Goal: Task Accomplishment & Management: Manage account settings

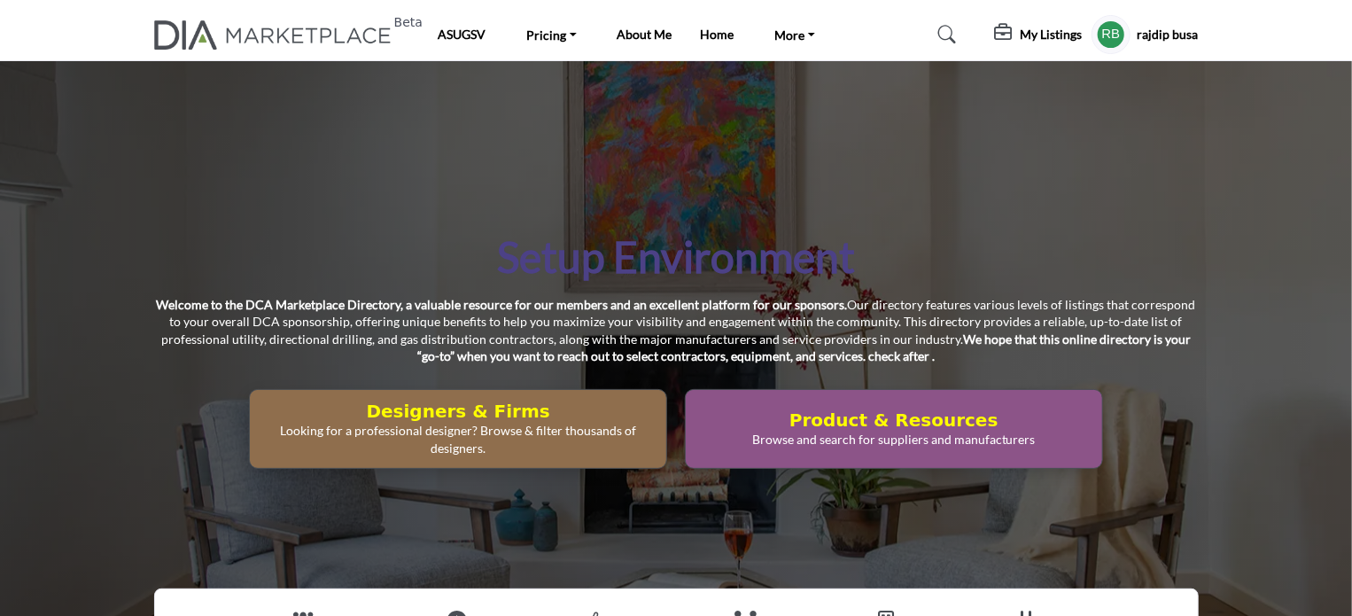
click at [1160, 31] on h5 "rajdip busa" at bounding box center [1167, 35] width 61 height 18
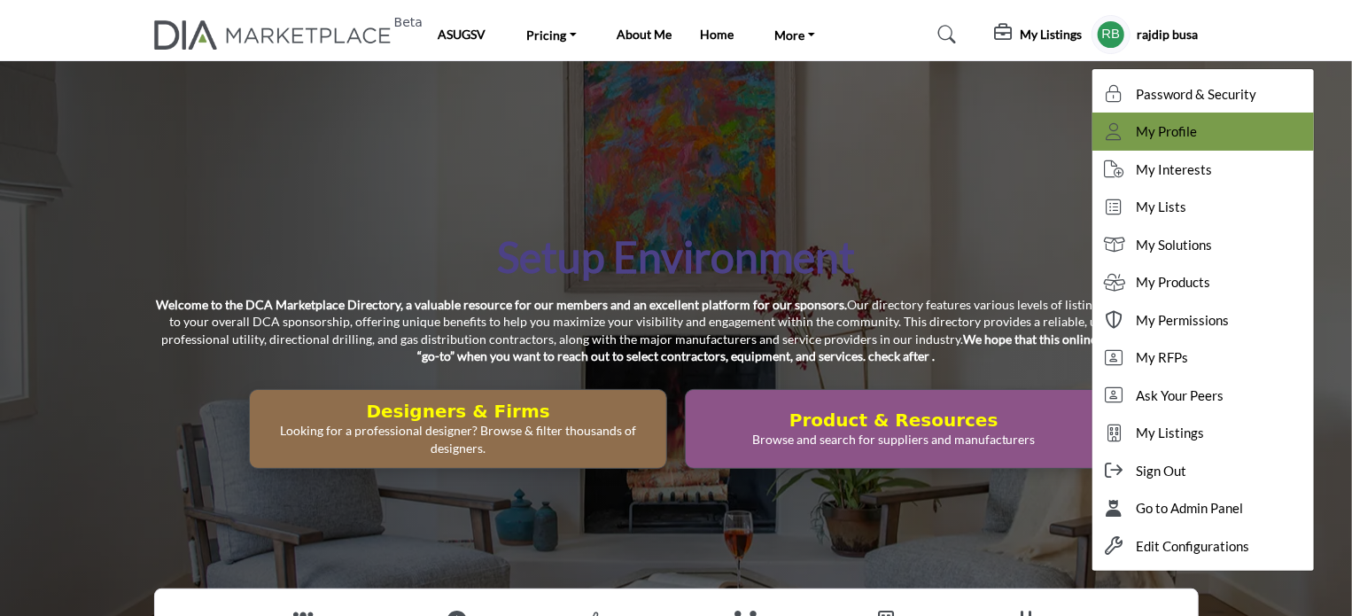
click at [1152, 135] on span "My Profile" at bounding box center [1167, 131] width 61 height 20
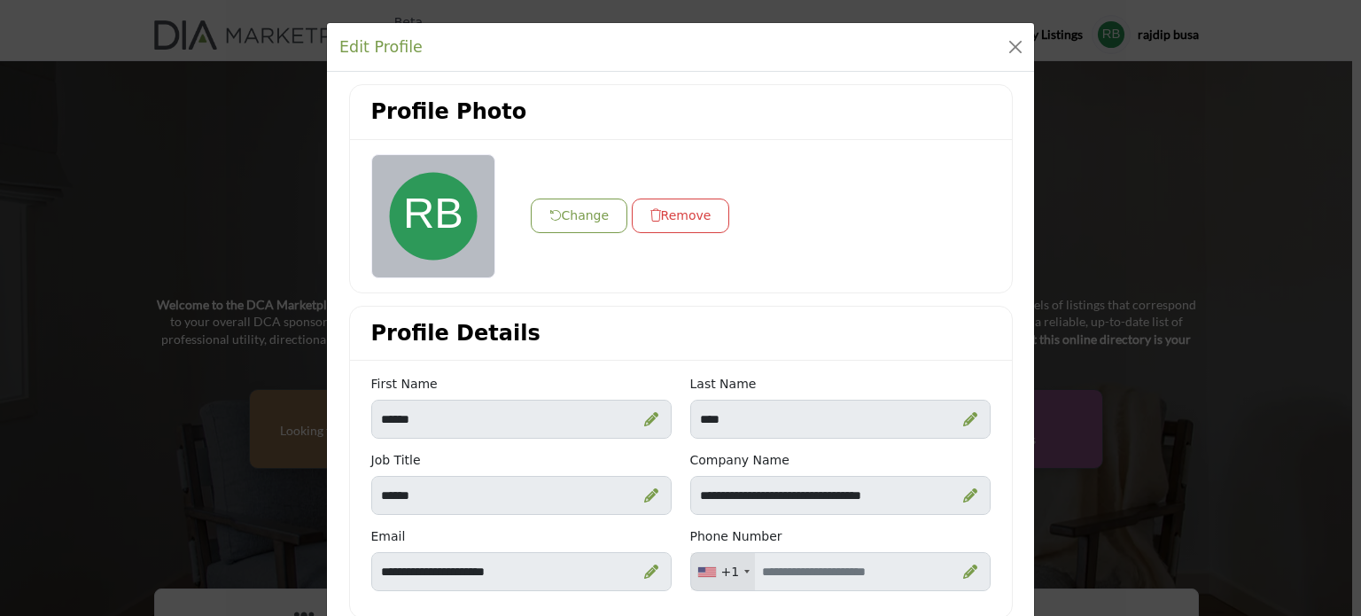
click at [572, 217] on button "Change" at bounding box center [579, 215] width 97 height 35
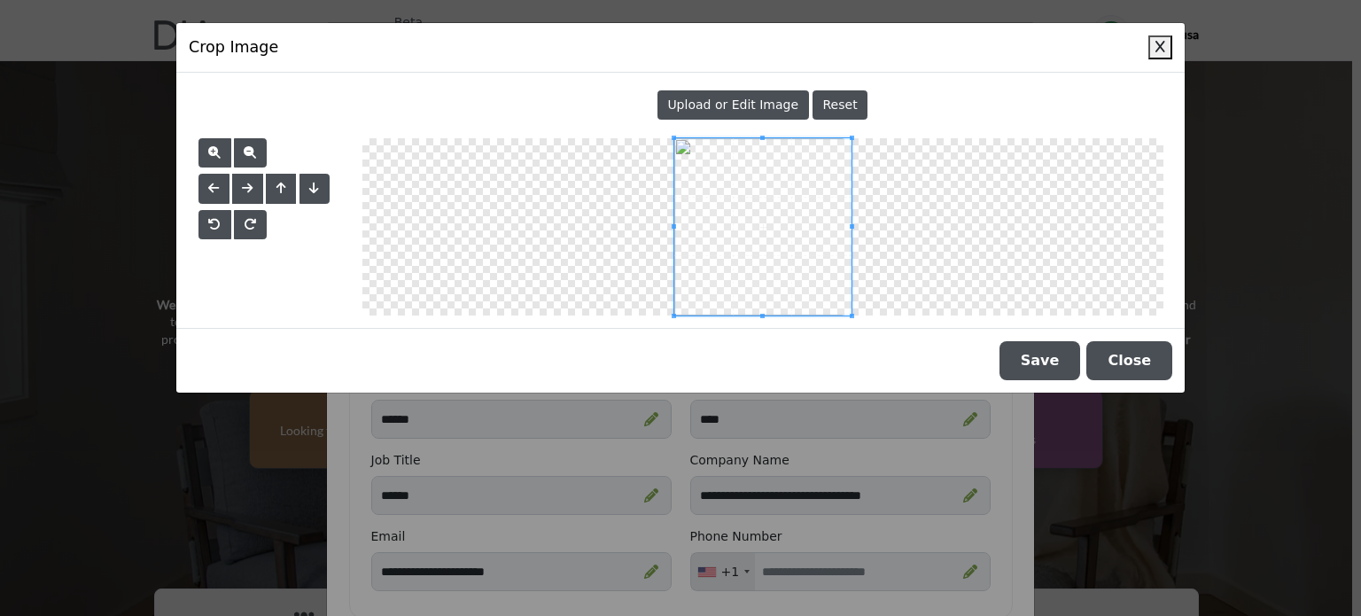
click at [734, 104] on span "Upload or Edit Image" at bounding box center [732, 104] width 131 height 14
type input "**********"
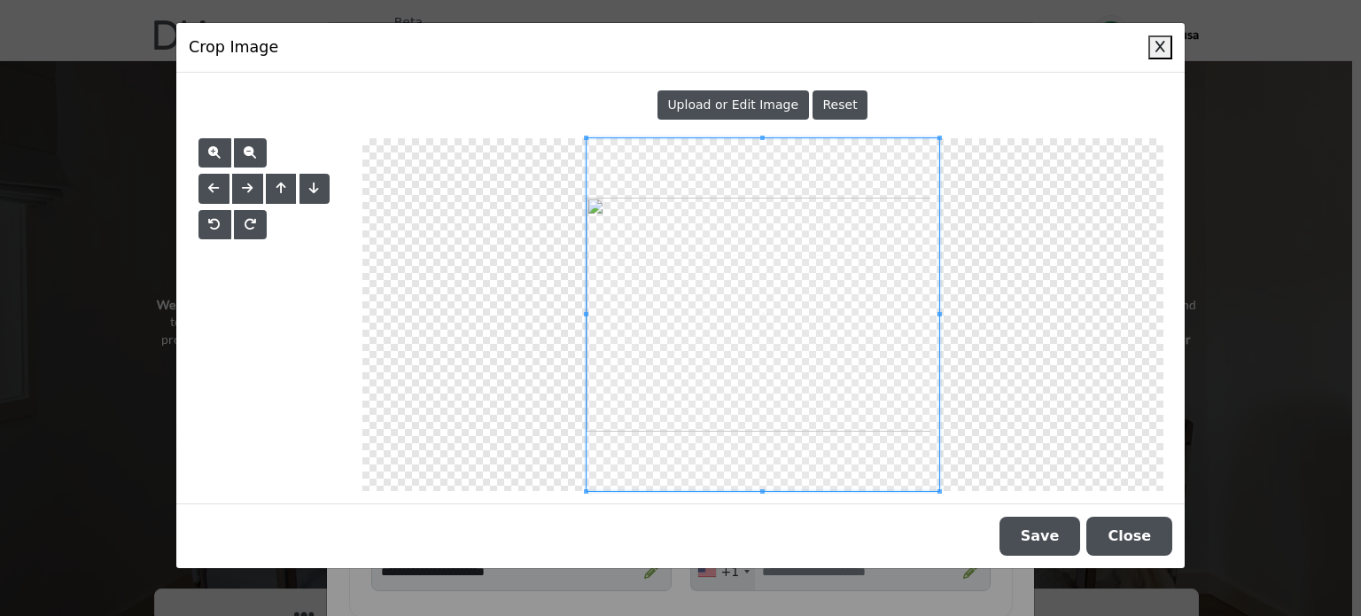
click at [1056, 538] on button "Save" at bounding box center [1039, 535] width 81 height 39
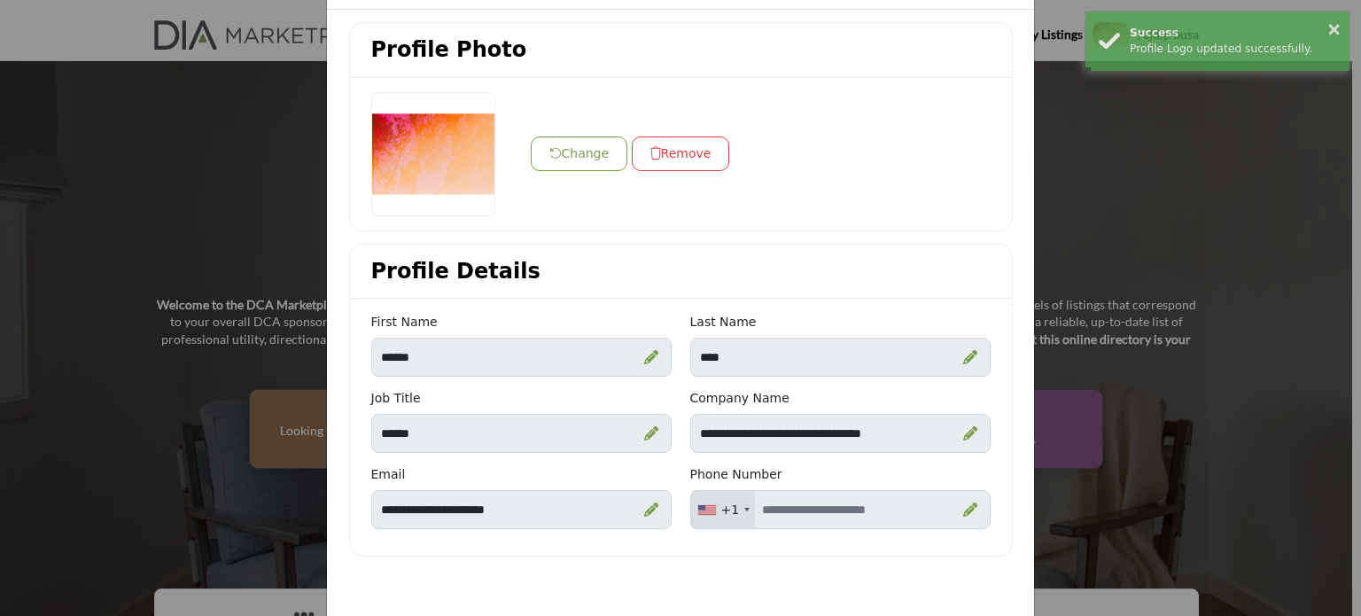
scroll to position [85, 0]
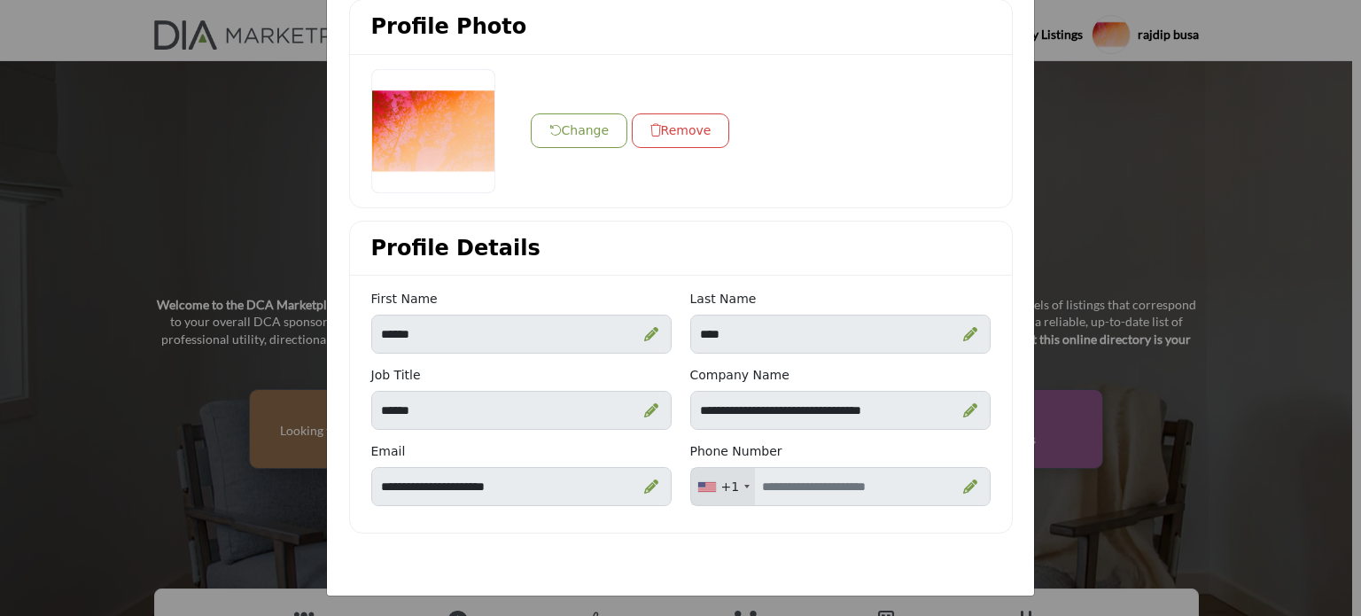
click at [570, 135] on button "Change" at bounding box center [579, 130] width 97 height 35
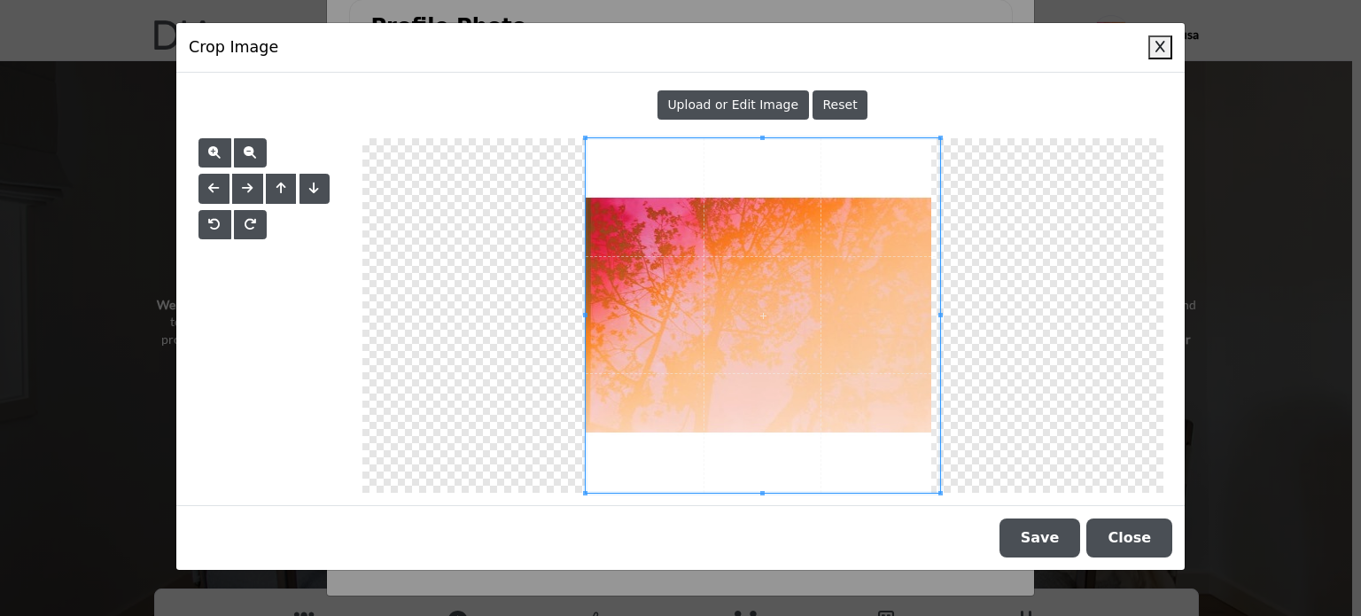
click at [1137, 545] on button "Close" at bounding box center [1129, 537] width 86 height 39
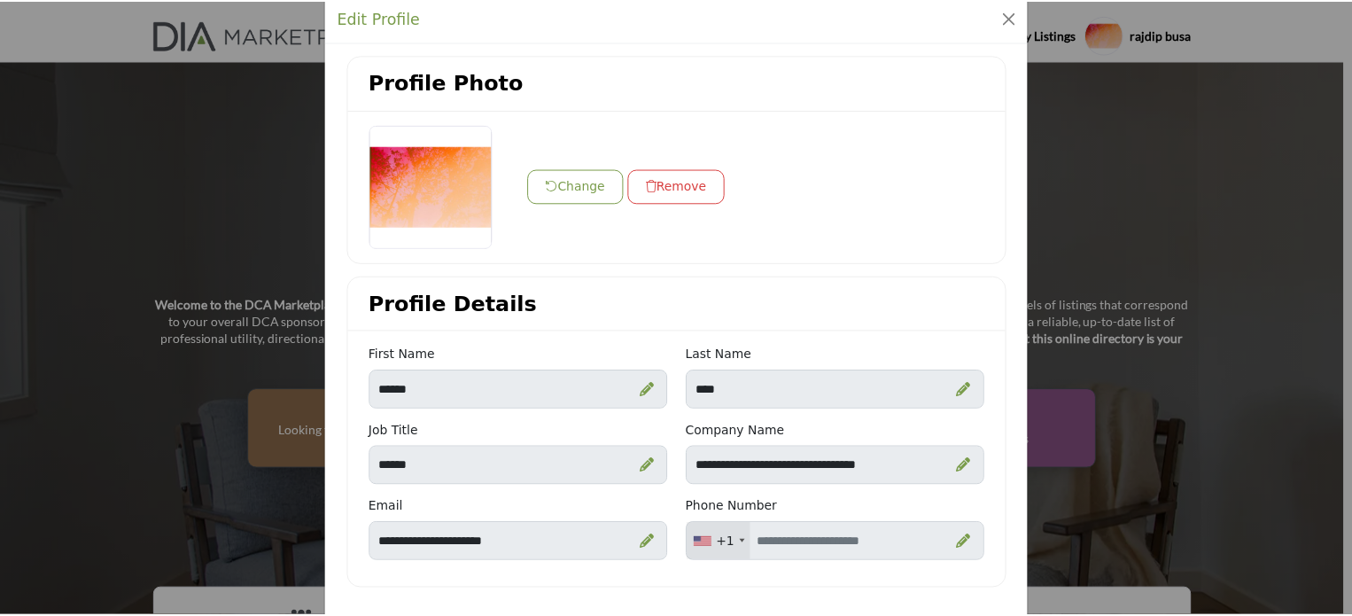
scroll to position [0, 0]
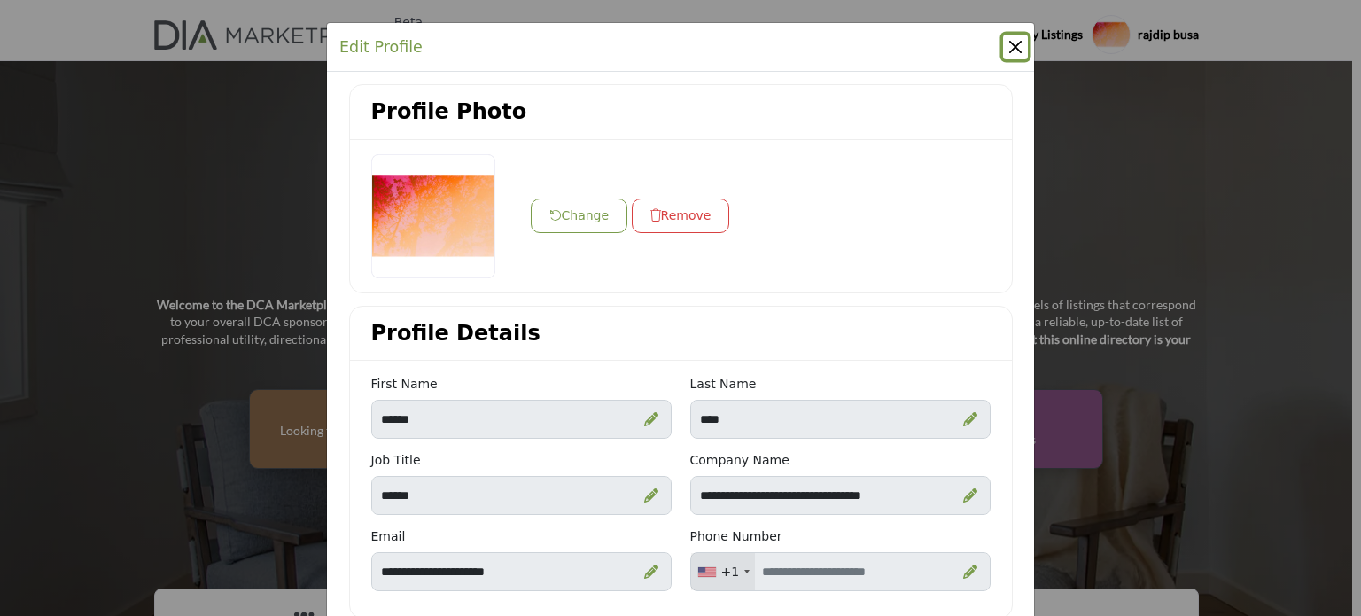
click at [1010, 41] on button "Close" at bounding box center [1015, 47] width 25 height 25
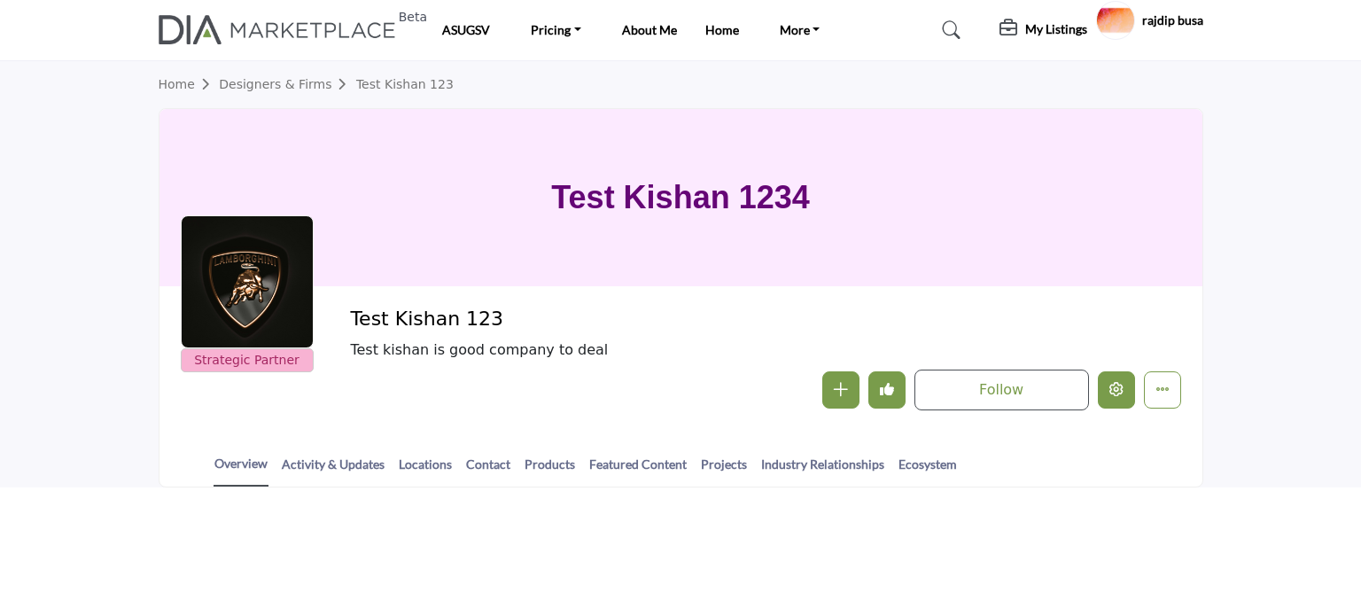
click at [1114, 393] on icon "Edit company" at bounding box center [1116, 389] width 14 height 14
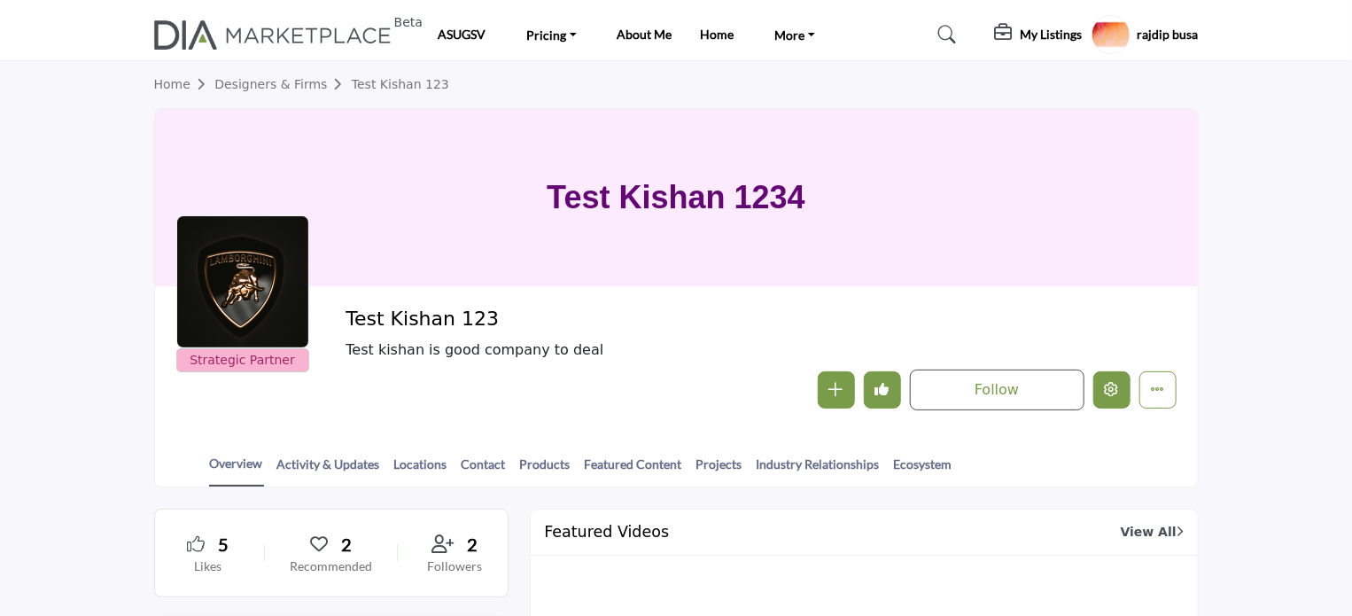
click at [1106, 400] on button "Edit company" at bounding box center [1111, 389] width 37 height 37
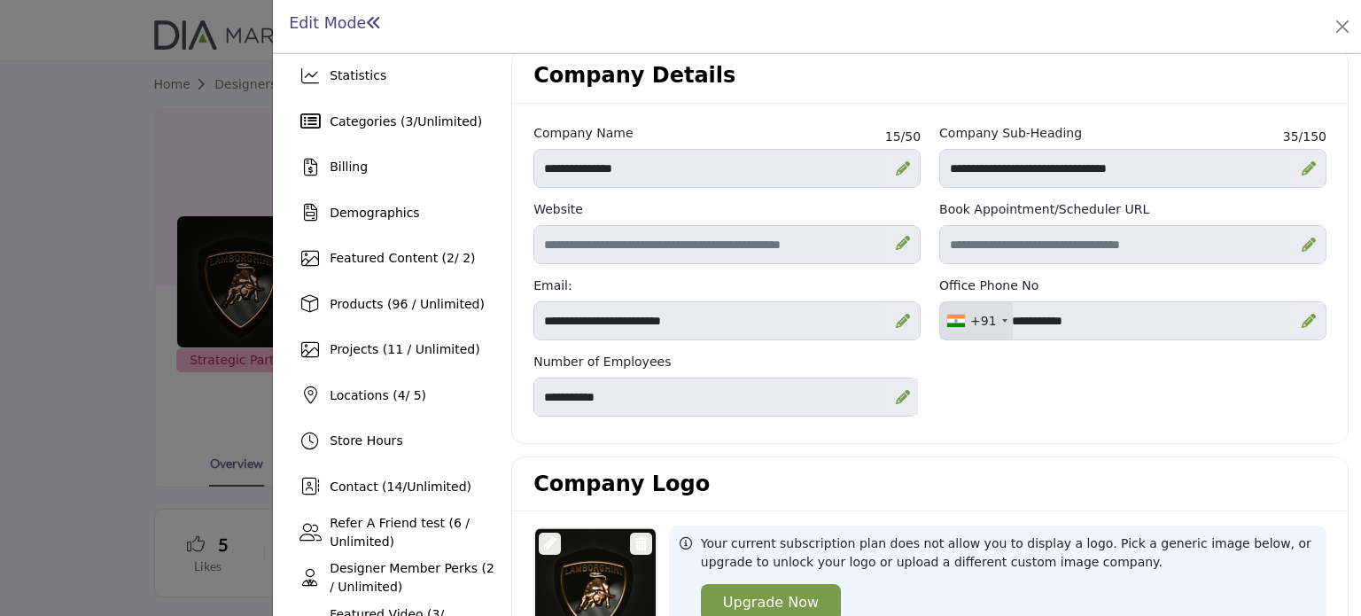
scroll to position [89, 0]
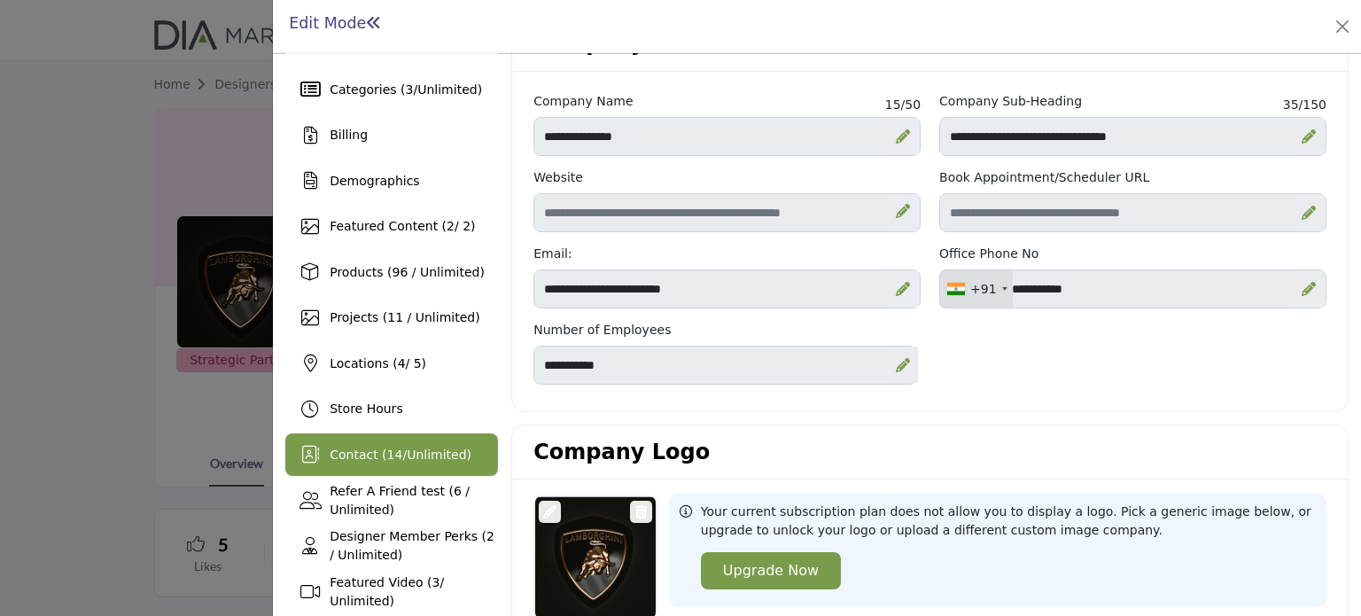
click at [361, 457] on span "Contact ( 14 / Unlimited )" at bounding box center [401, 454] width 142 height 14
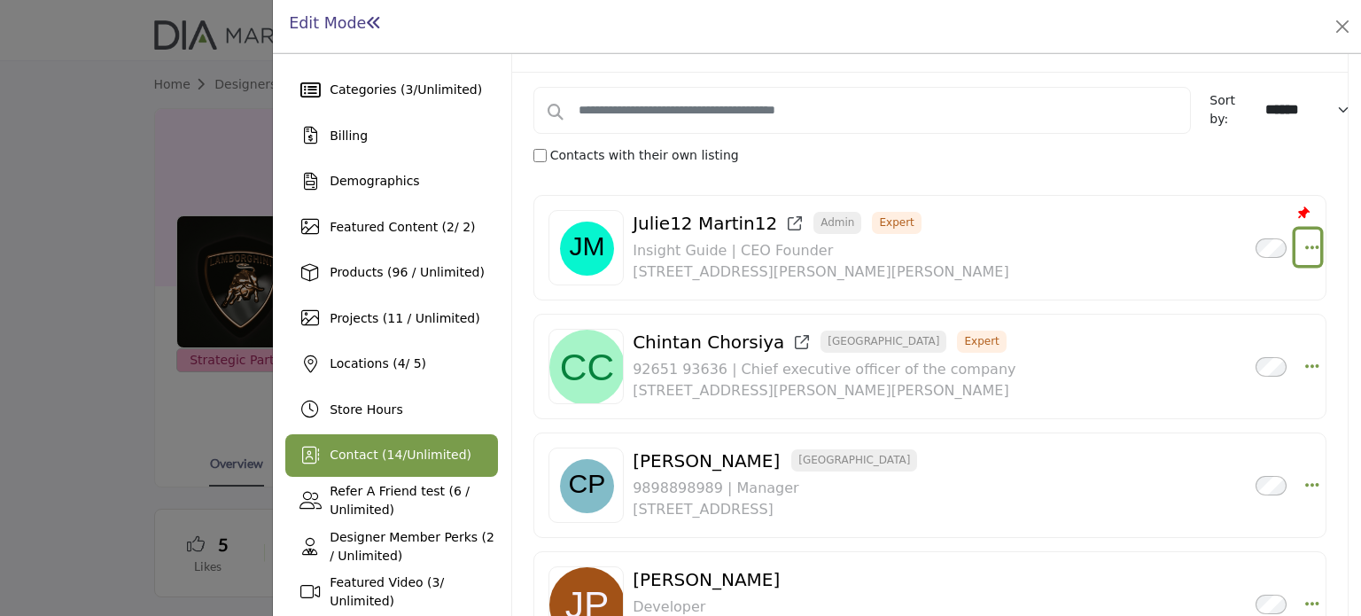
click at [1305, 240] on icon "Select Droddown options" at bounding box center [1312, 247] width 14 height 16
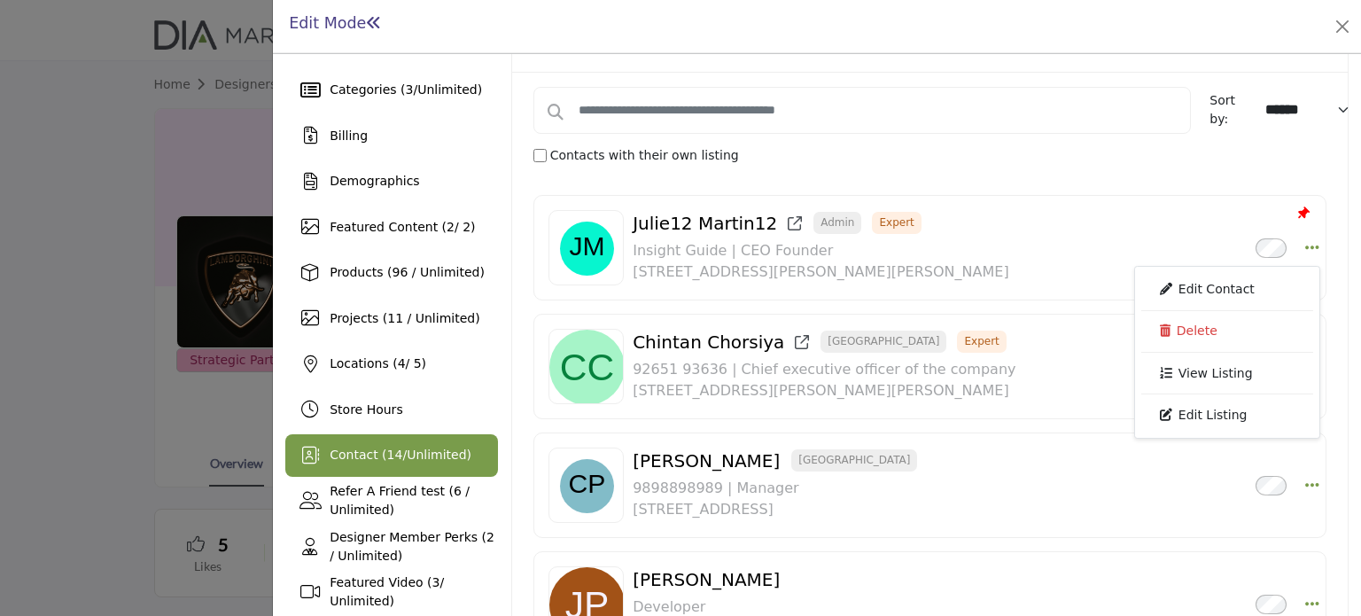
click at [1134, 477] on div "Chinulal Patel North East Territory Inactive 9898898989 | Manager 655 W Broadwa…" at bounding box center [933, 484] width 602 height 70
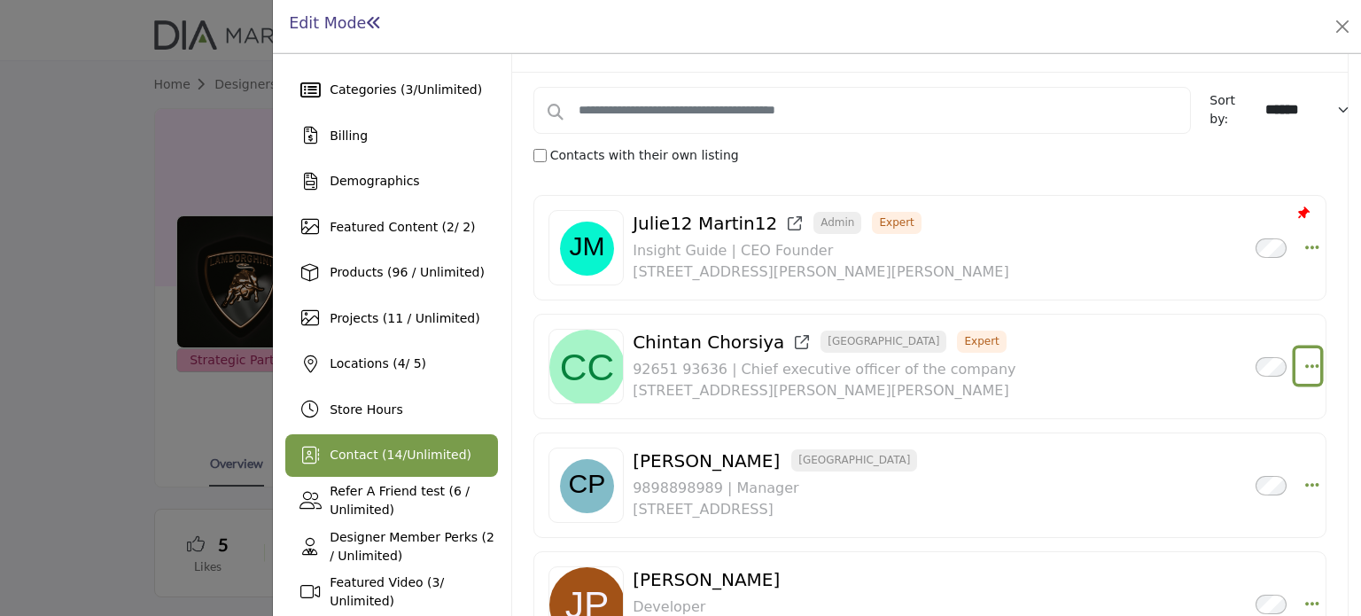
click at [1305, 361] on icon "Select Droddown options" at bounding box center [1312, 366] width 14 height 16
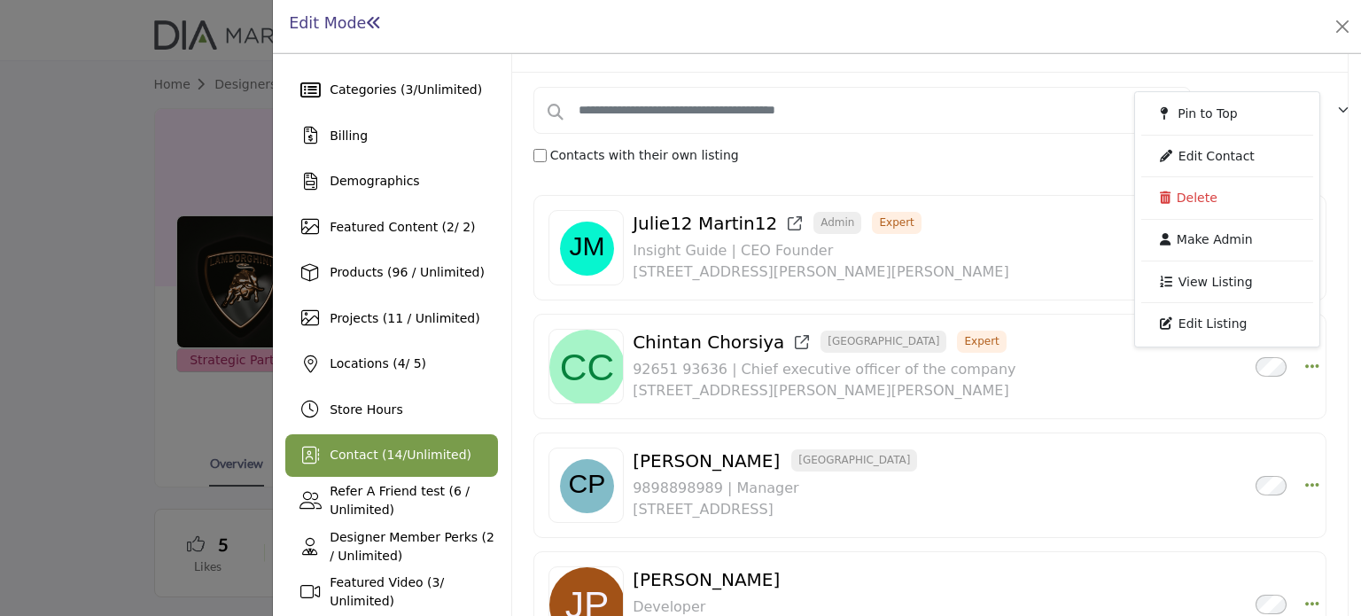
click at [1144, 476] on div "Chinulal Patel North East Territory Inactive 9898898989 | Manager 655 W Broadwa…" at bounding box center [933, 484] width 602 height 70
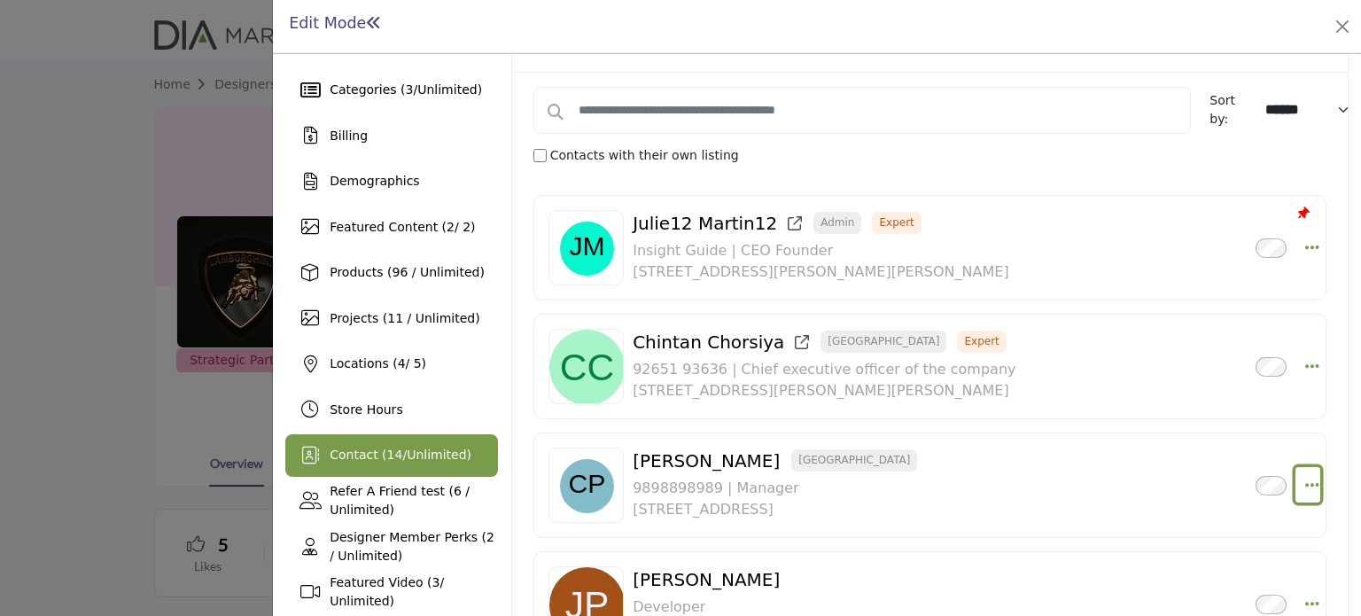
click at [1305, 481] on icon "Select Droddown options" at bounding box center [1312, 485] width 14 height 16
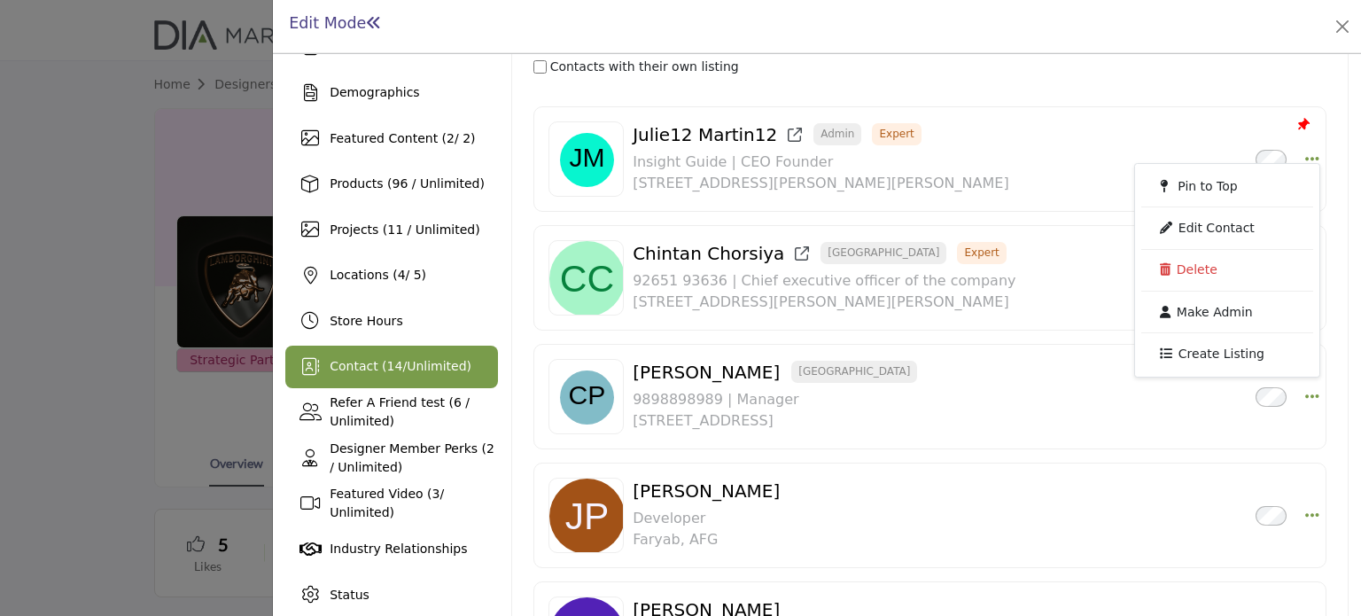
click at [1113, 446] on div "Chinulal Patel North East Territory Inactive 9898898989 | Manager 655 W Broadwa…" at bounding box center [929, 396] width 793 height 105
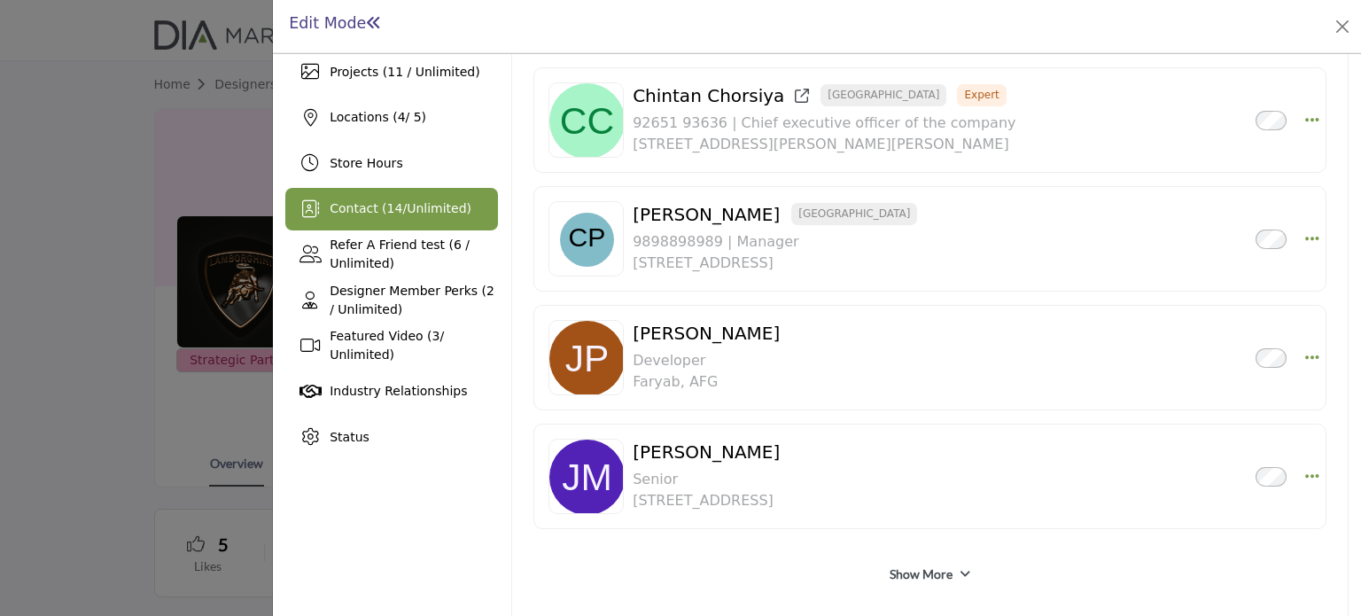
scroll to position [366, 0]
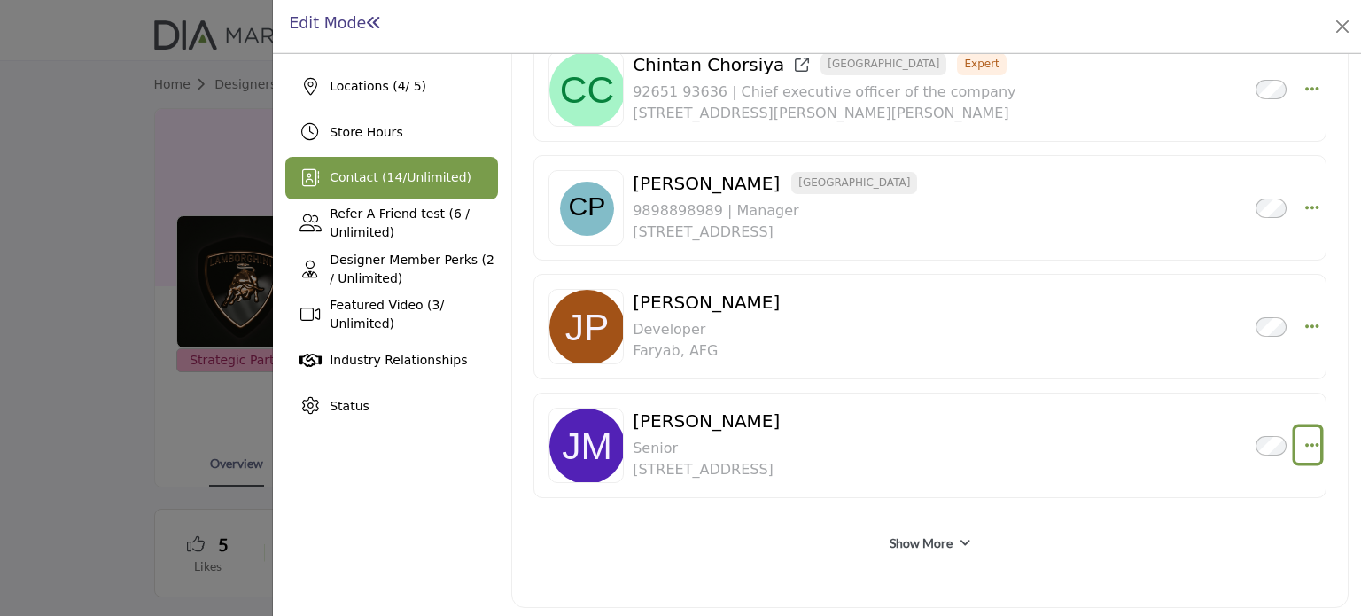
click at [1306, 437] on icon "Select Droddown options" at bounding box center [1312, 445] width 14 height 16
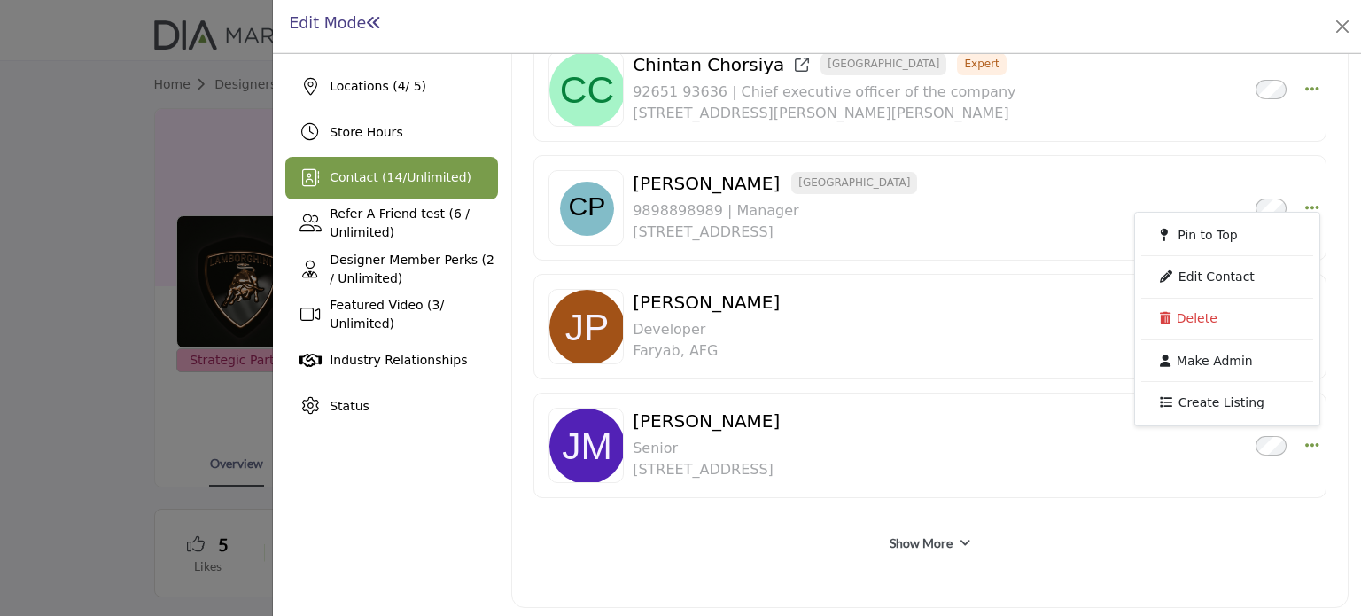
click at [768, 438] on p "Senior" at bounding box center [705, 448] width 147 height 21
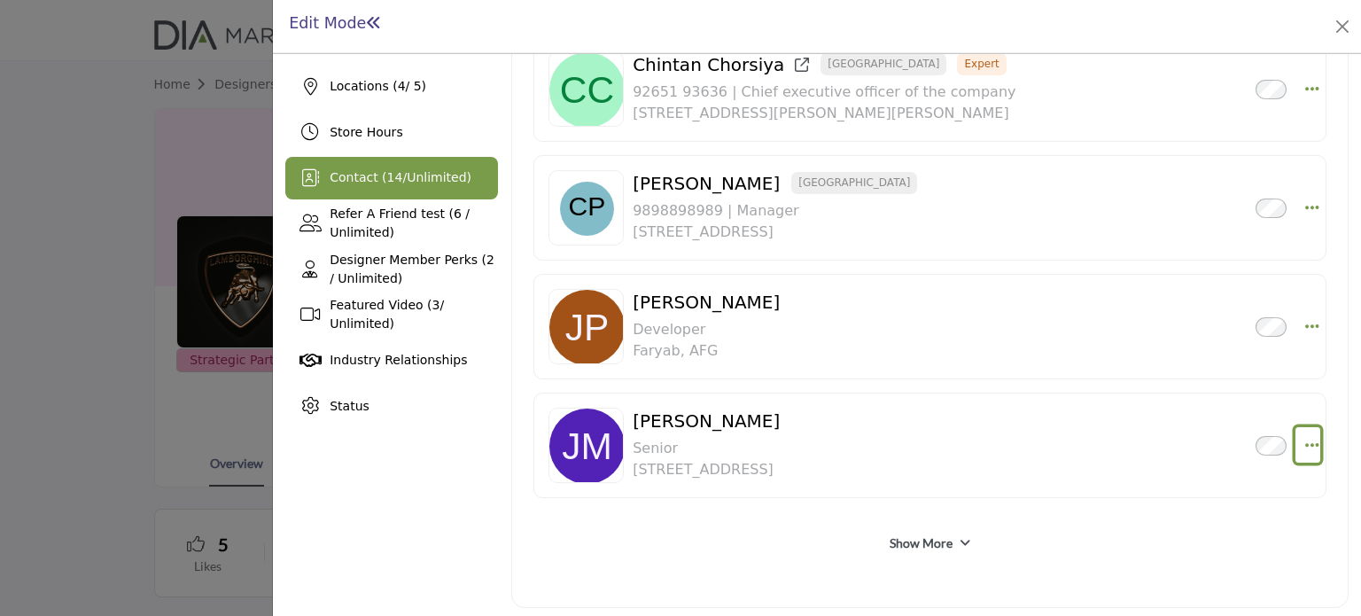
click at [1311, 437] on icon "Select Droddown options" at bounding box center [1312, 445] width 14 height 16
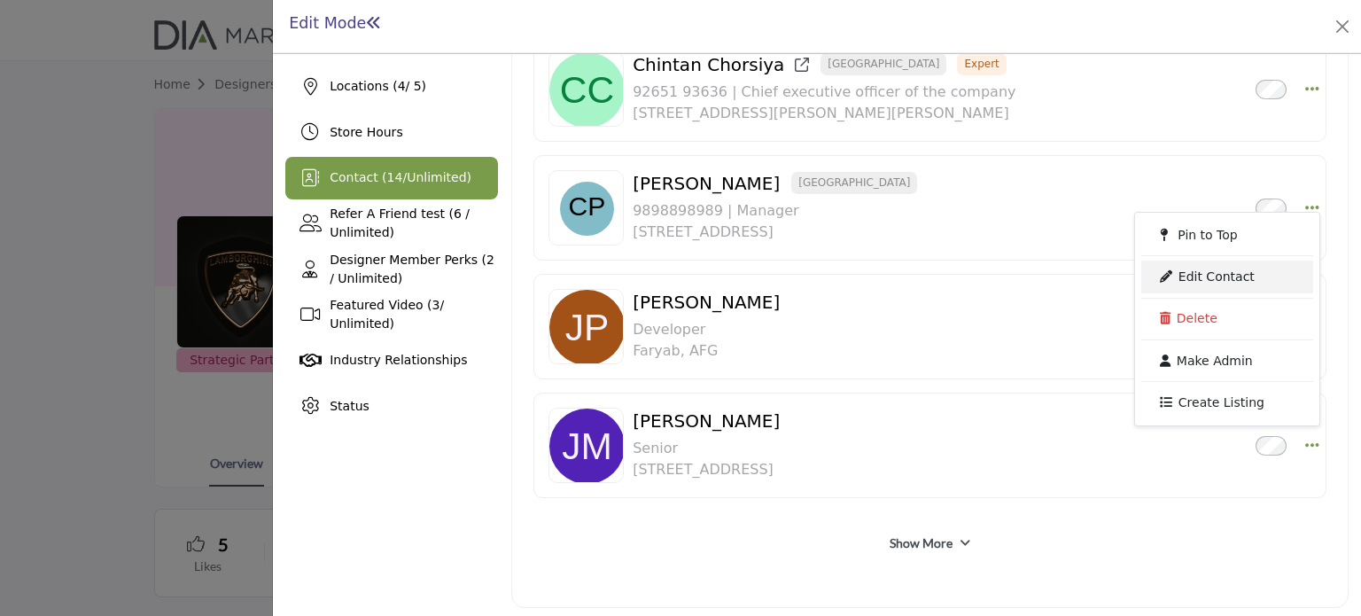
click at [1200, 266] on link "Edit Contact" at bounding box center [1227, 276] width 172 height 32
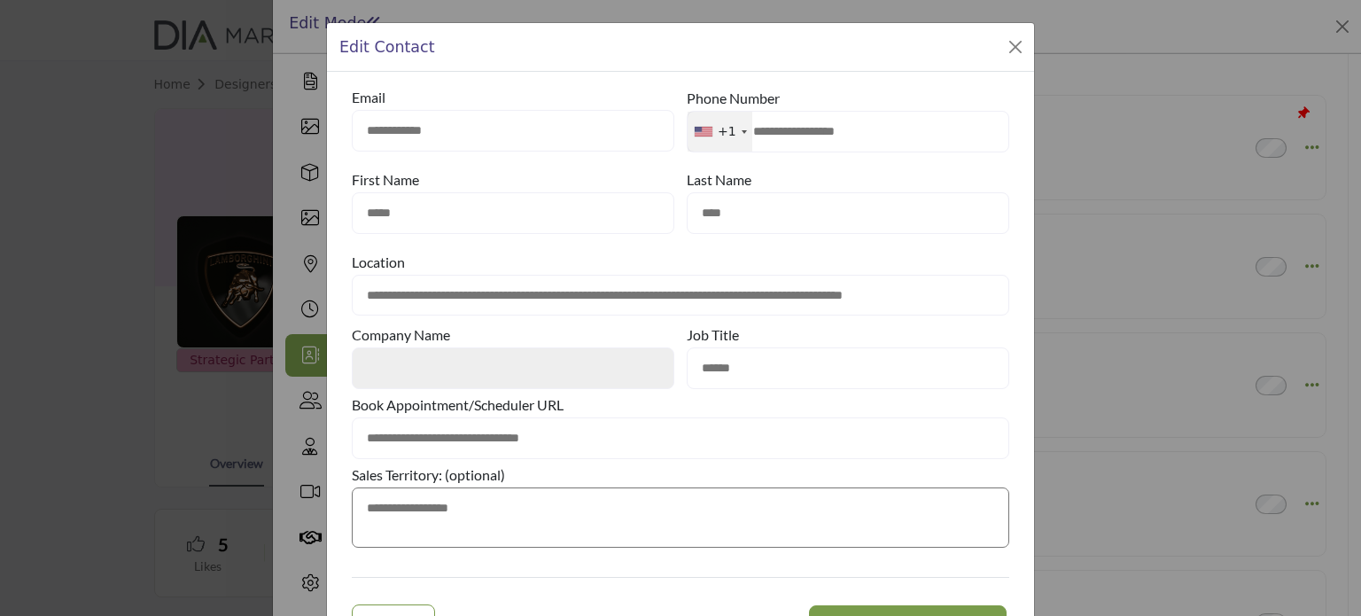
click at [471, 134] on input "**********" at bounding box center [513, 131] width 322 height 42
click at [1013, 41] on button "Close Modal" at bounding box center [1015, 47] width 25 height 25
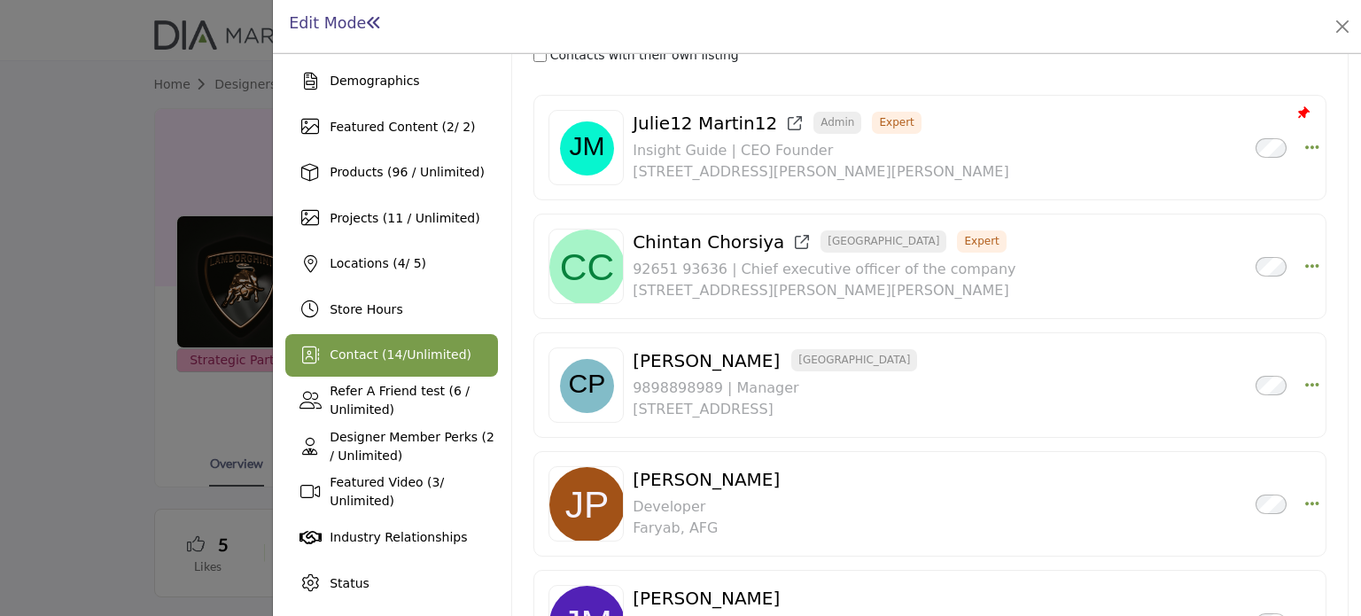
click at [90, 172] on div at bounding box center [680, 308] width 1361 height 616
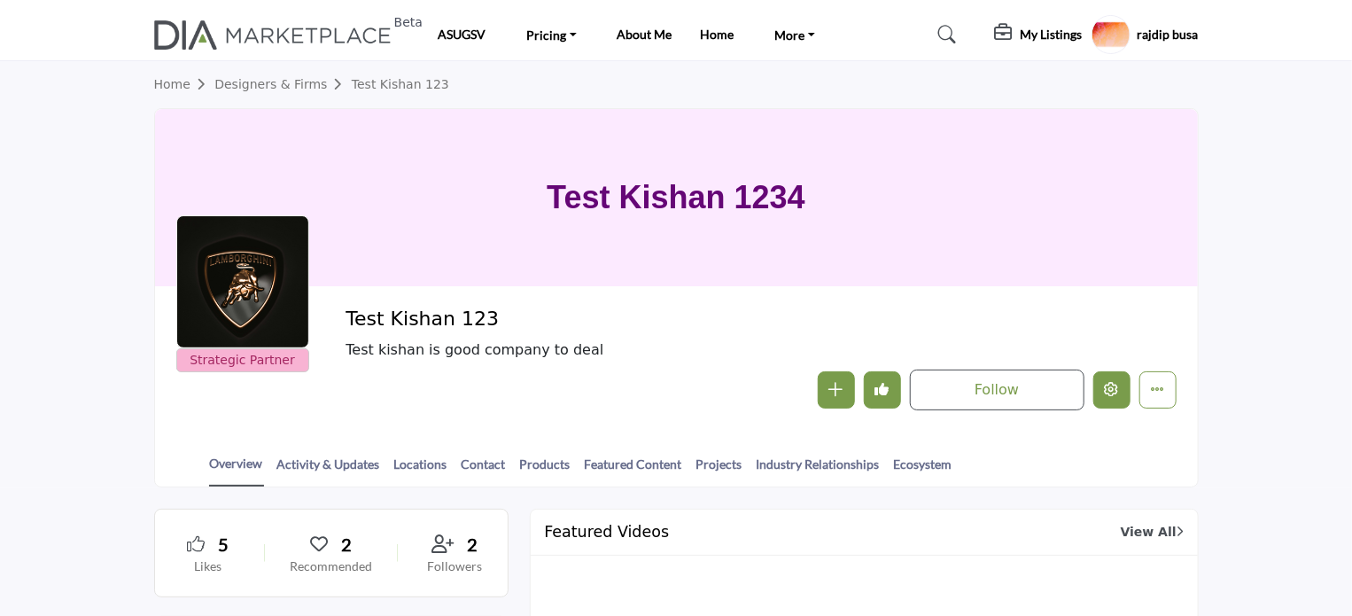
click at [1104, 386] on button "Edit company" at bounding box center [1111, 389] width 37 height 37
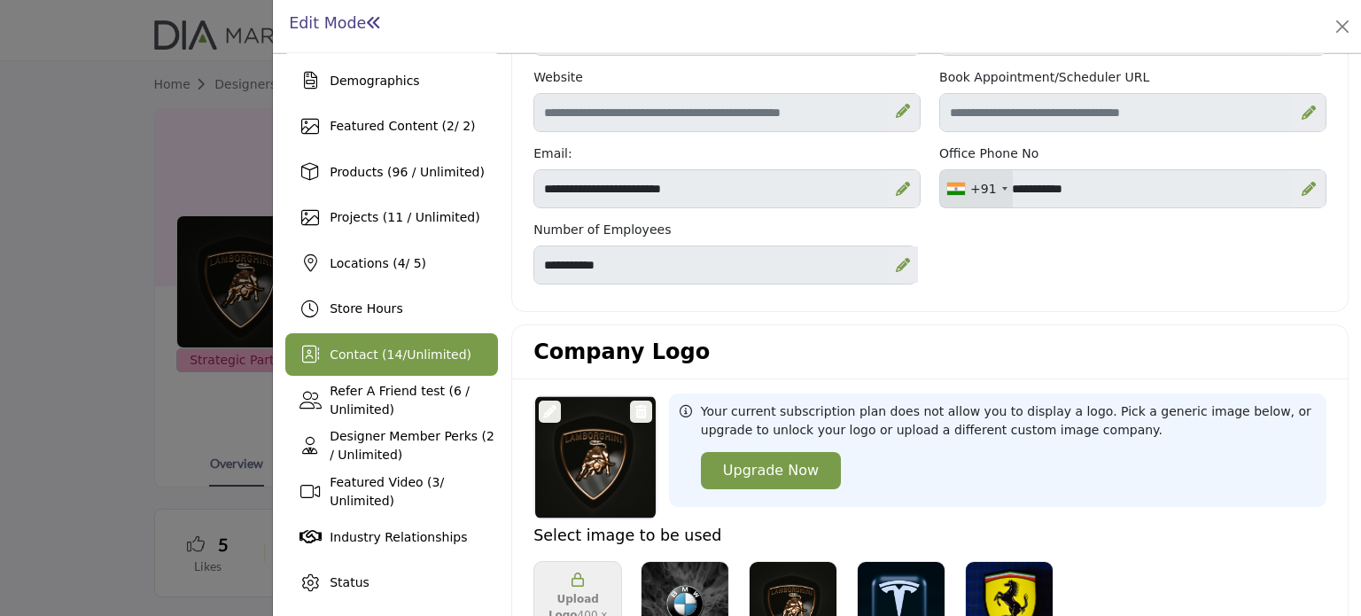
click at [369, 363] on div "Contact ( 14 / Unlimited )" at bounding box center [391, 354] width 213 height 43
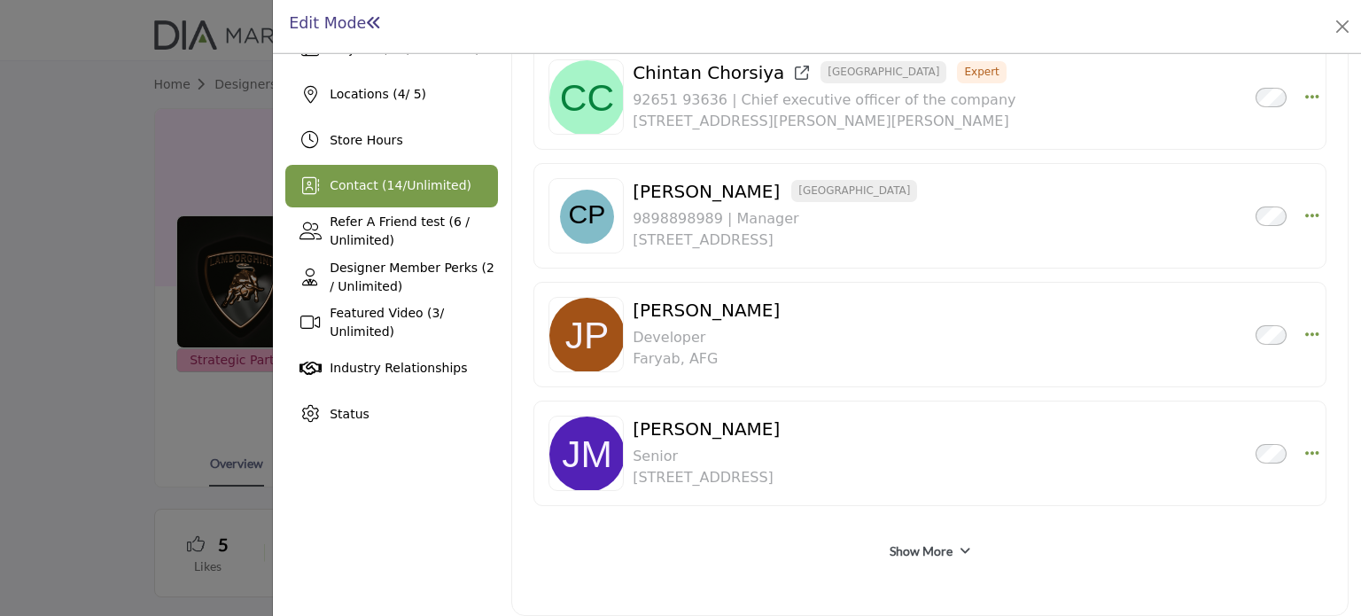
scroll to position [366, 0]
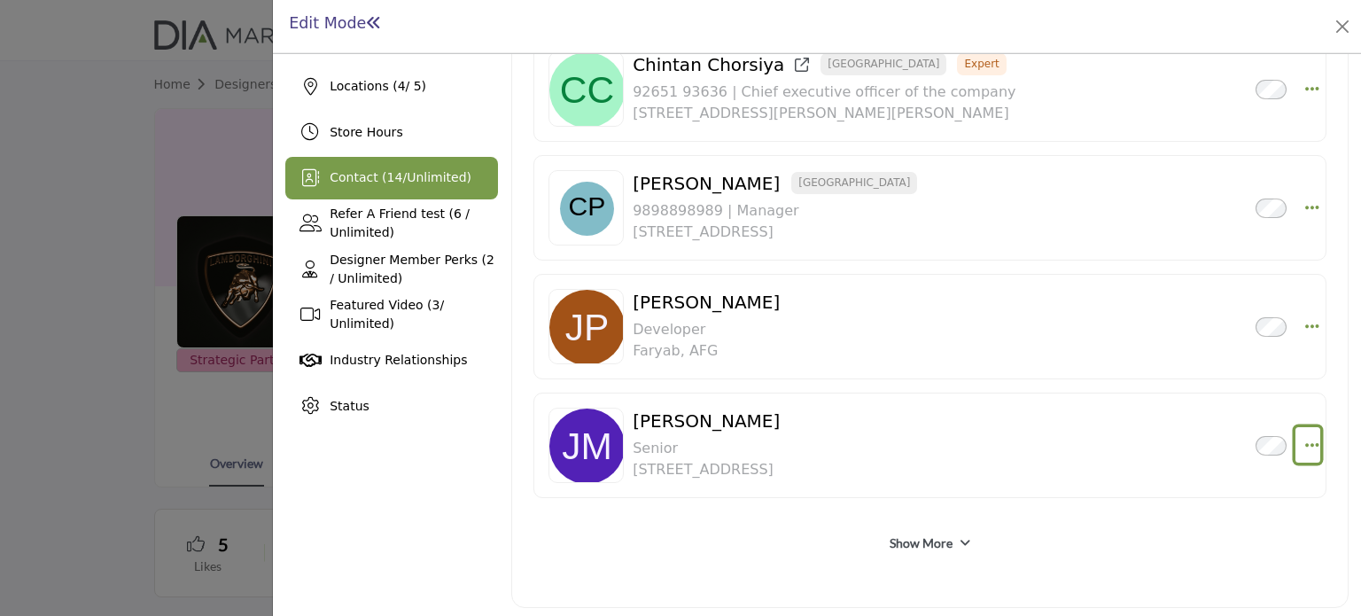
click at [1309, 442] on icon "Select Droddown options" at bounding box center [1312, 445] width 14 height 16
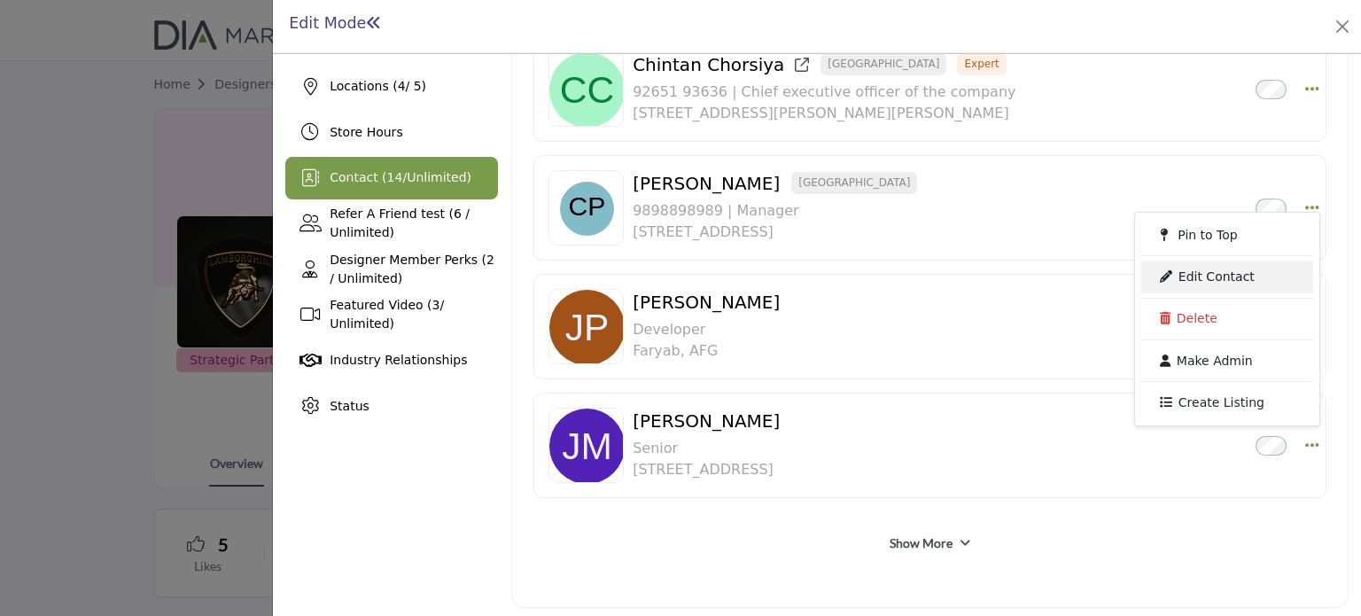
click at [1211, 278] on link "Edit Contact" at bounding box center [1227, 276] width 172 height 32
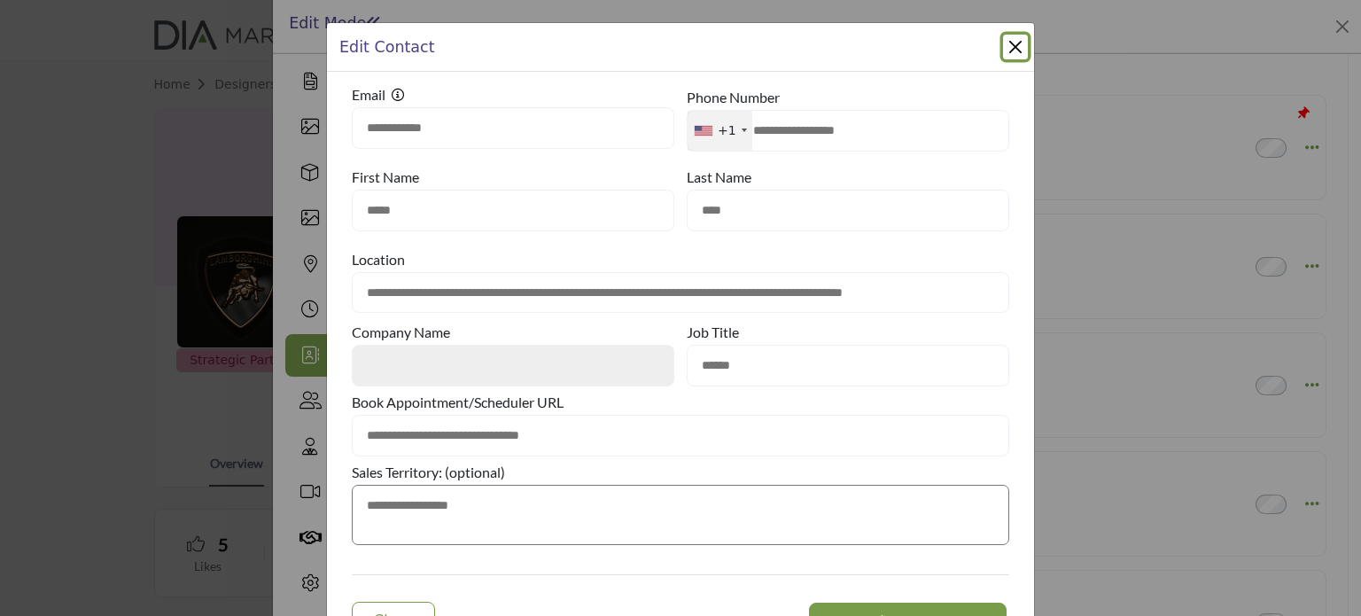
click at [137, 336] on div "**********" at bounding box center [680, 308] width 1361 height 616
click at [1020, 45] on button "Close Modal" at bounding box center [1015, 47] width 25 height 25
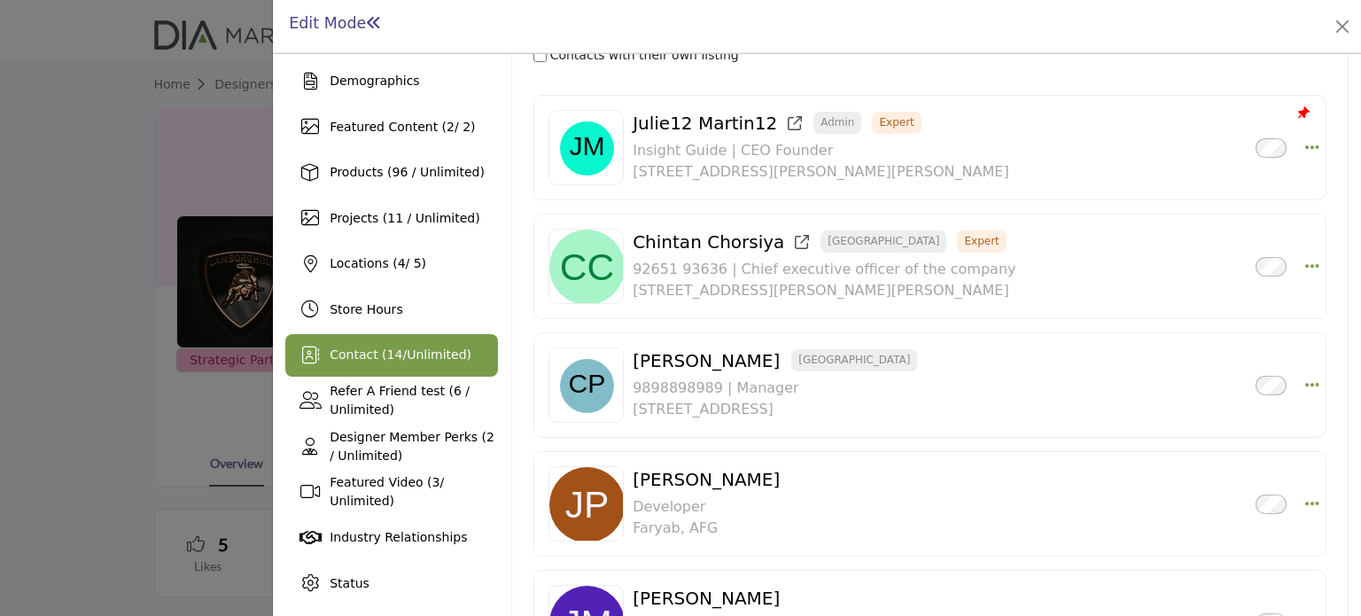
click at [205, 221] on div at bounding box center [680, 308] width 1361 height 616
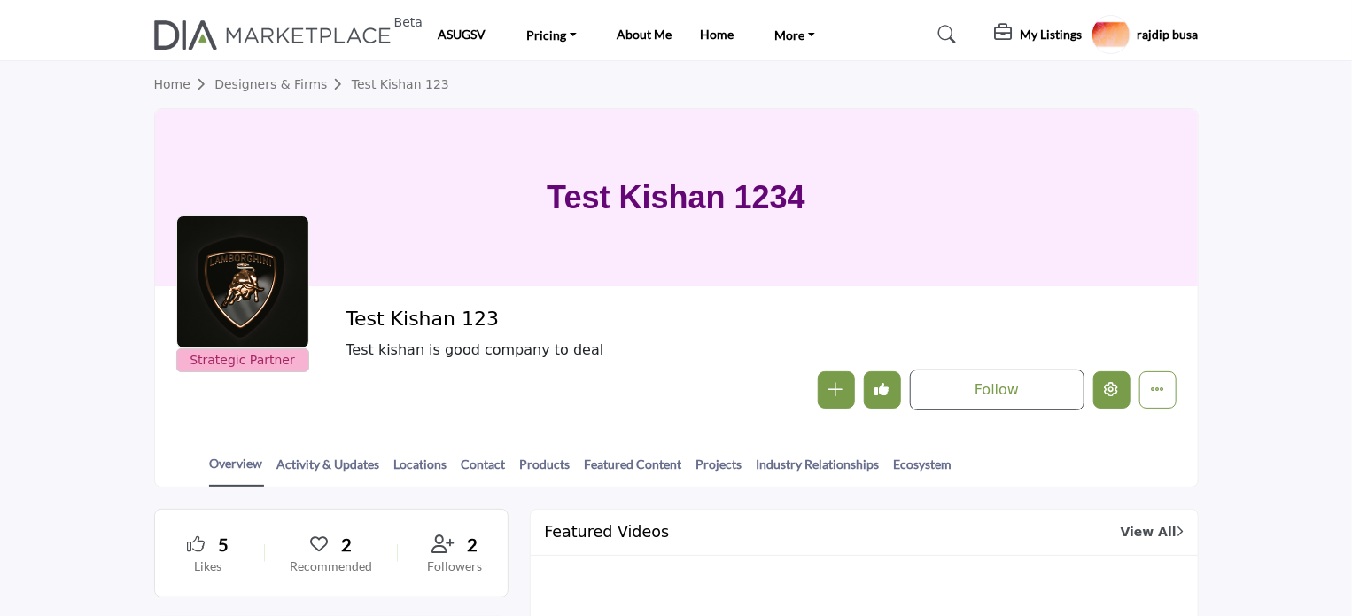
click at [1108, 399] on button "Edit company" at bounding box center [1111, 389] width 37 height 37
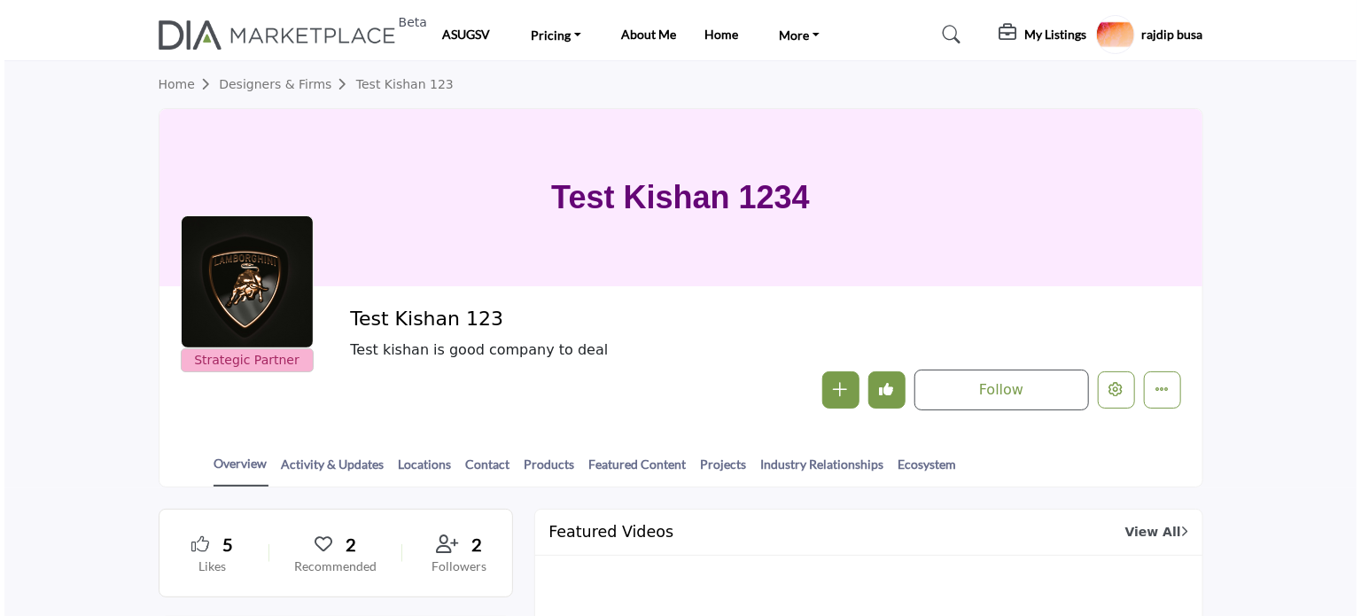
scroll to position [89, 0]
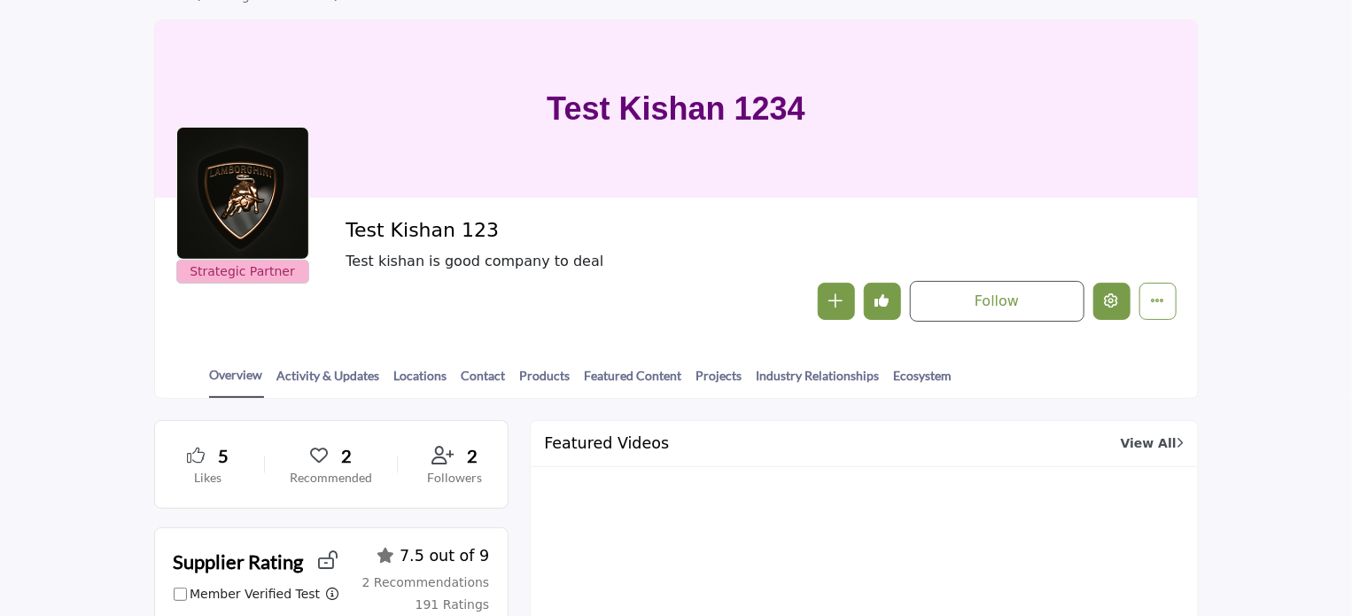
click at [1108, 310] on button "Edit company" at bounding box center [1111, 301] width 37 height 37
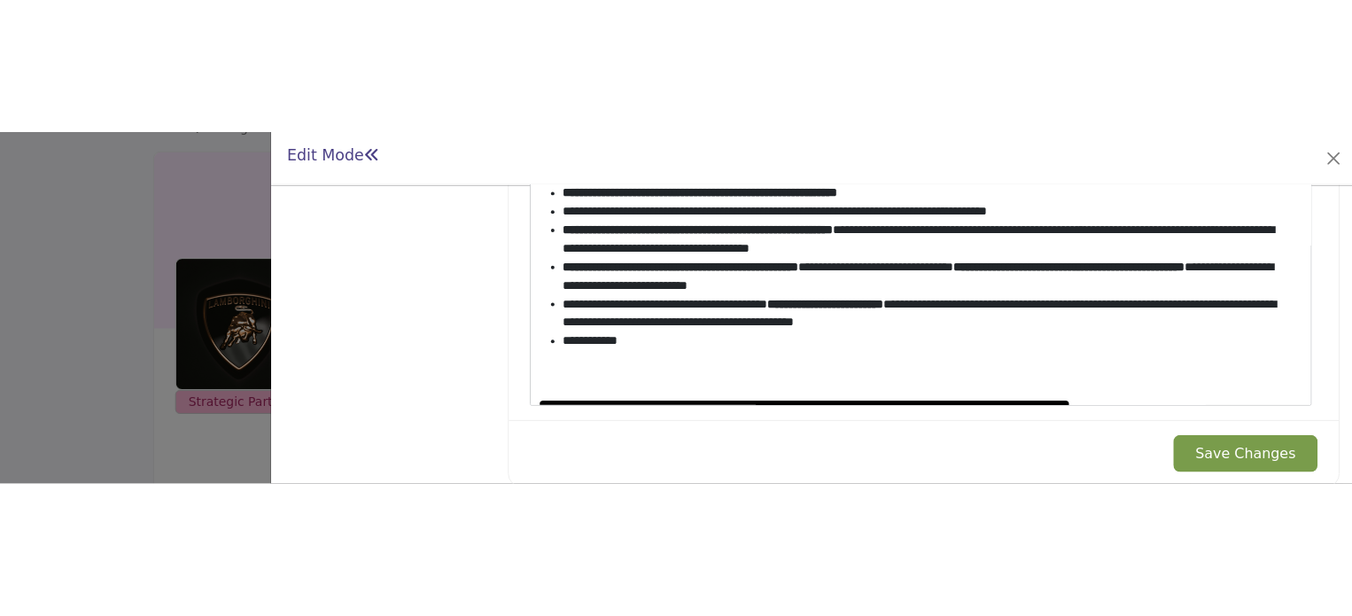
scroll to position [2125, 0]
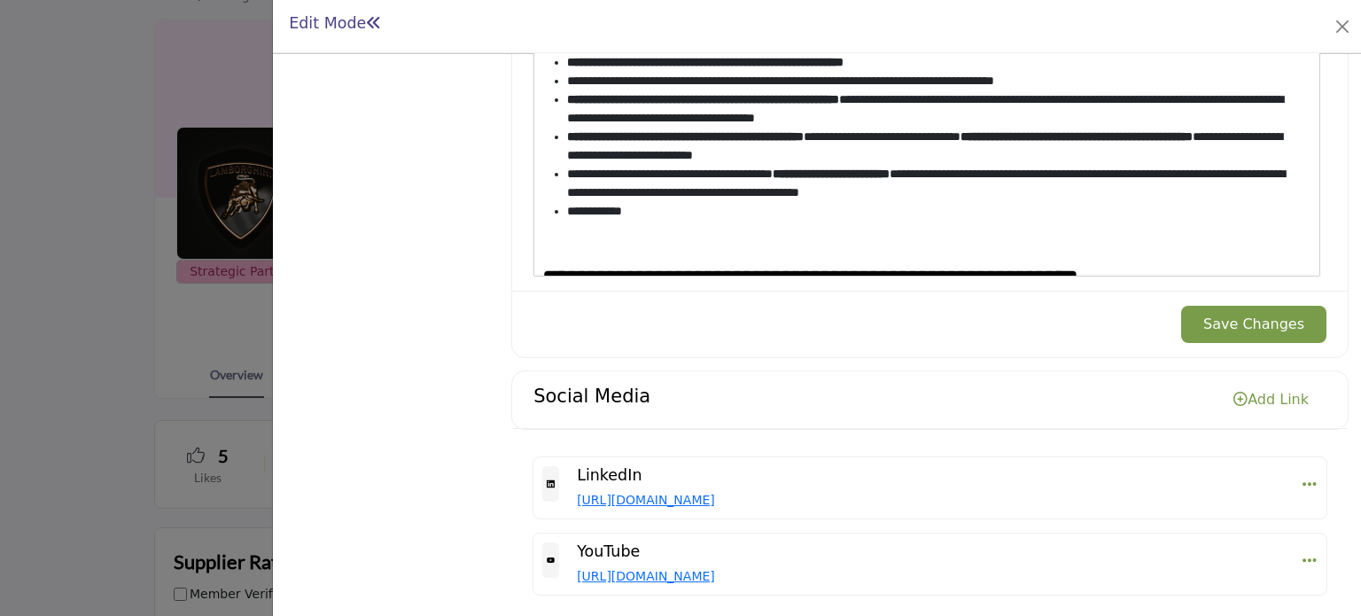
click at [82, 301] on div at bounding box center [680, 308] width 1361 height 616
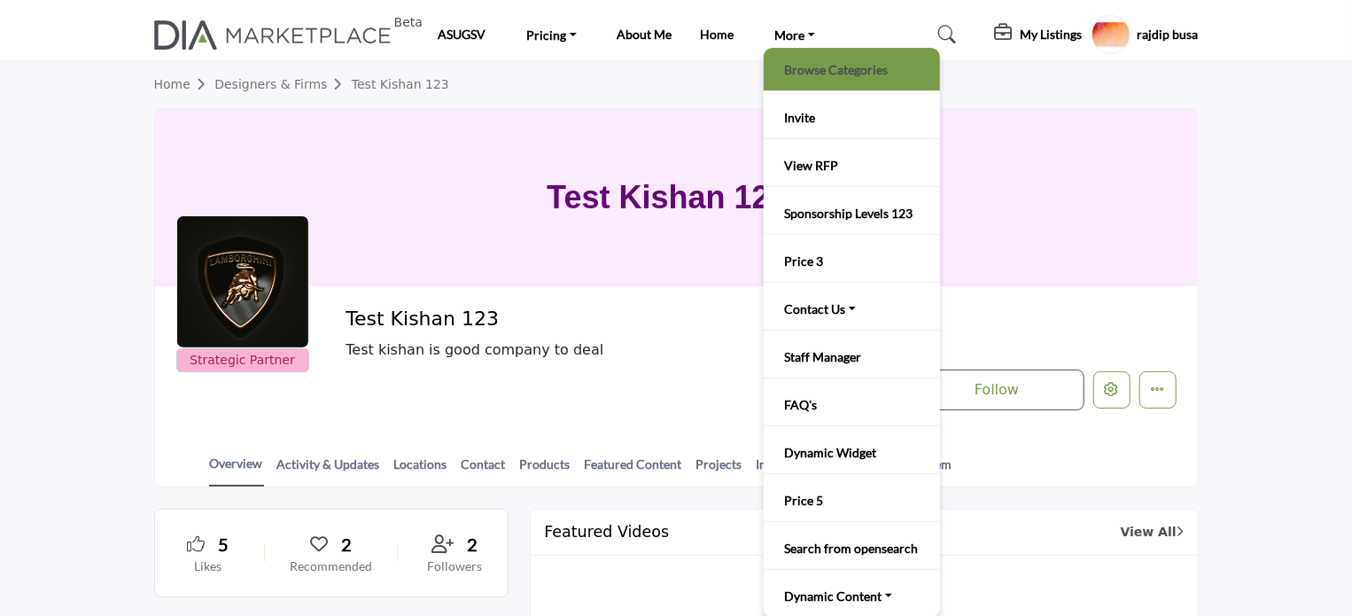
click at [823, 69] on link "Browse Categories" at bounding box center [851, 69] width 159 height 25
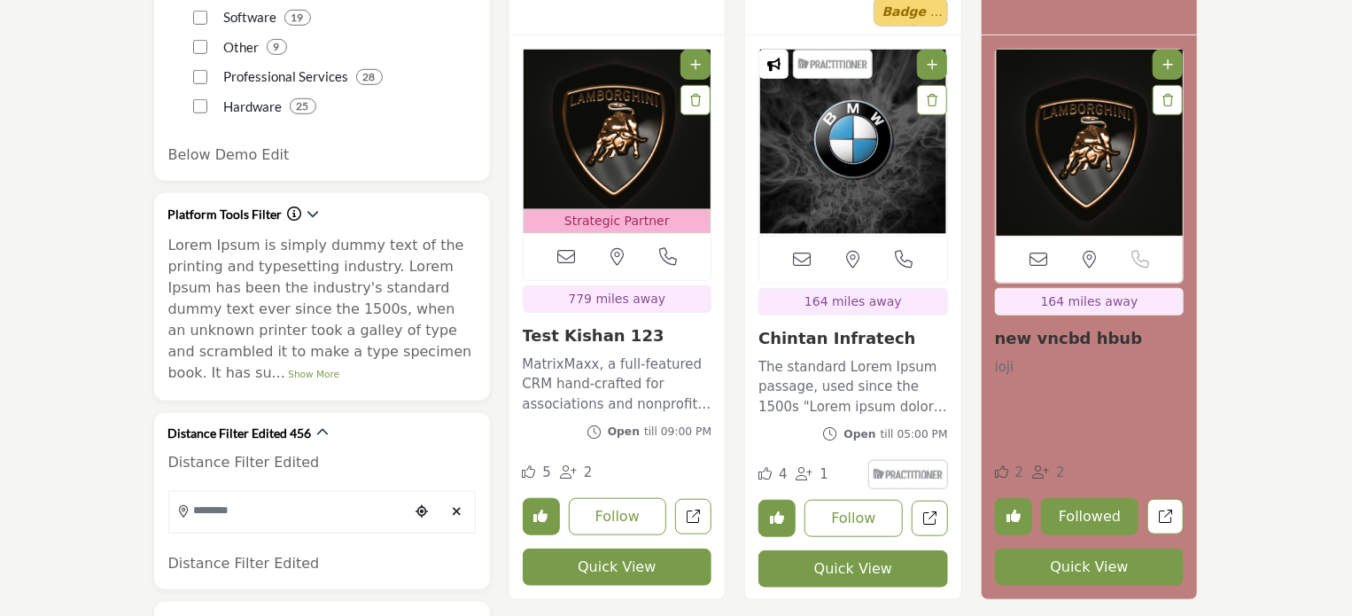
scroll to position [709, 0]
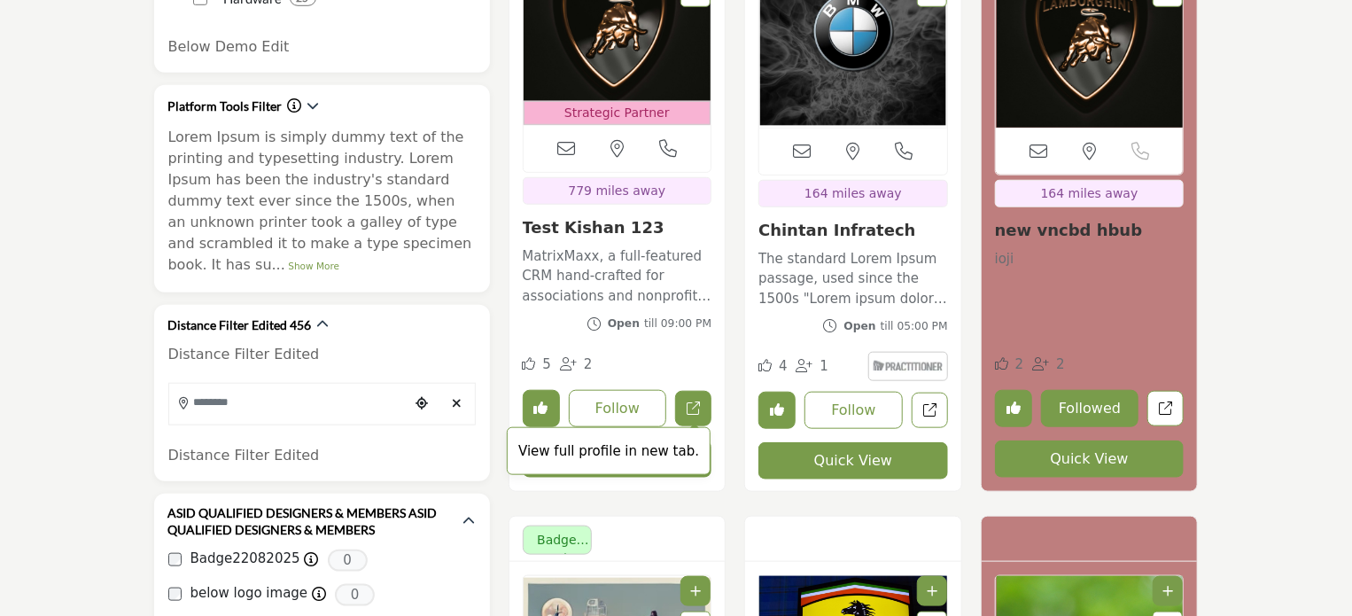
click at [695, 407] on icon "Open test-kishan in new tab" at bounding box center [693, 407] width 13 height 13
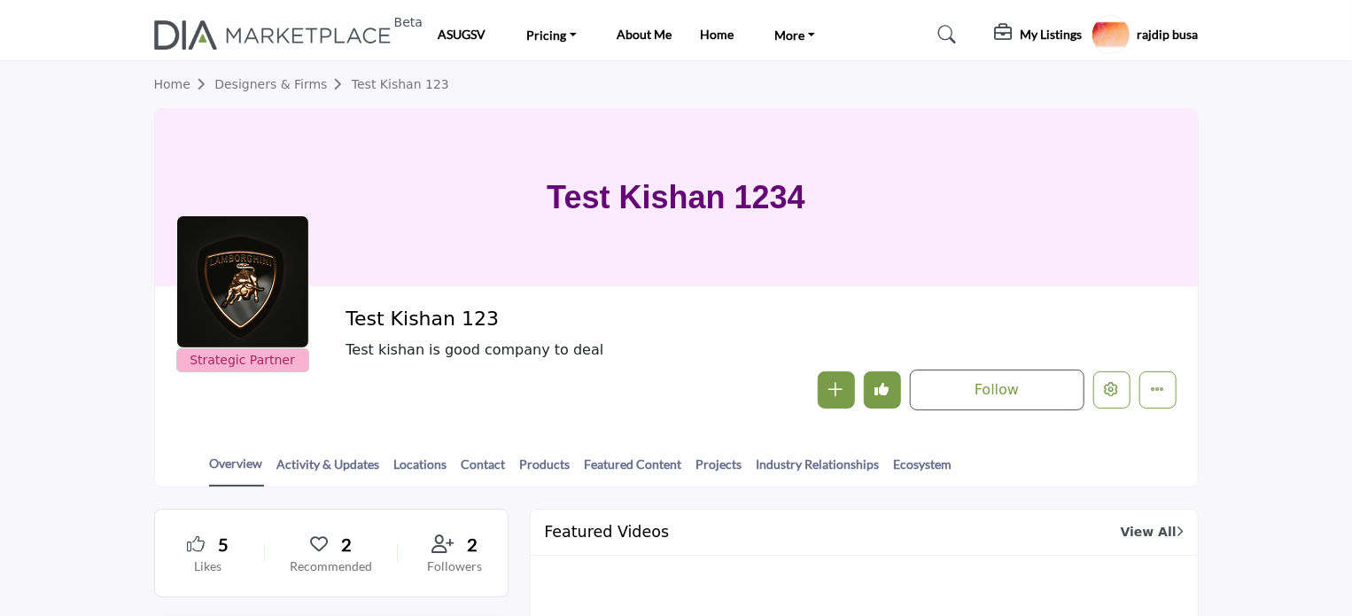
click at [1145, 31] on h5 "rajdip busa" at bounding box center [1167, 35] width 61 height 18
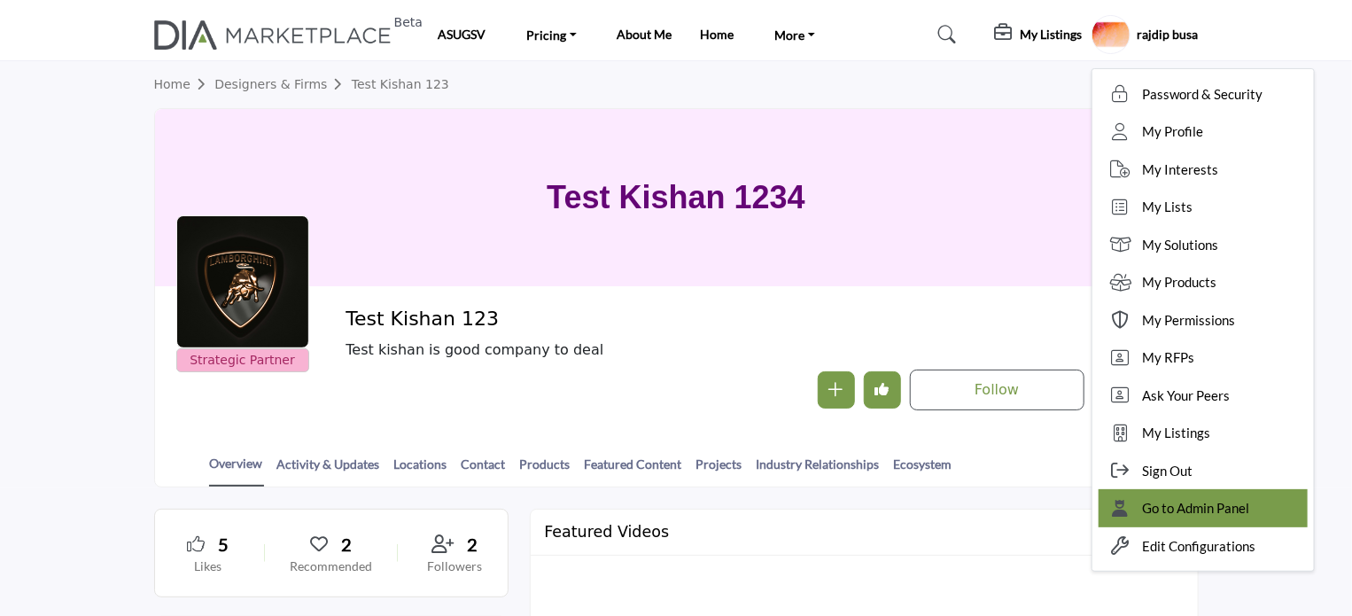
click at [1183, 506] on span "Go to Admin Panel" at bounding box center [1196, 508] width 107 height 20
